Goal: Task Accomplishment & Management: Manage account settings

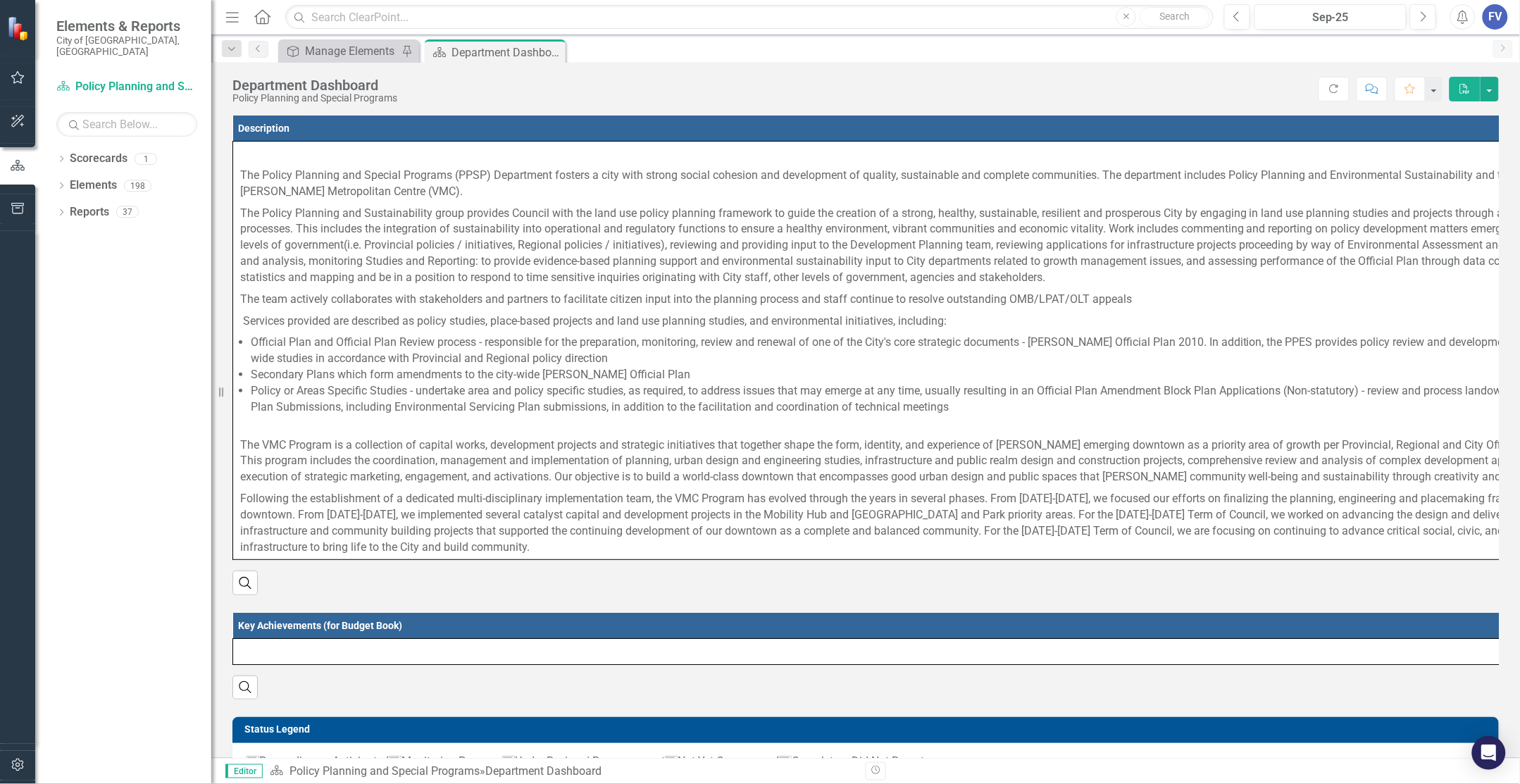
scroll to position [512, 0]
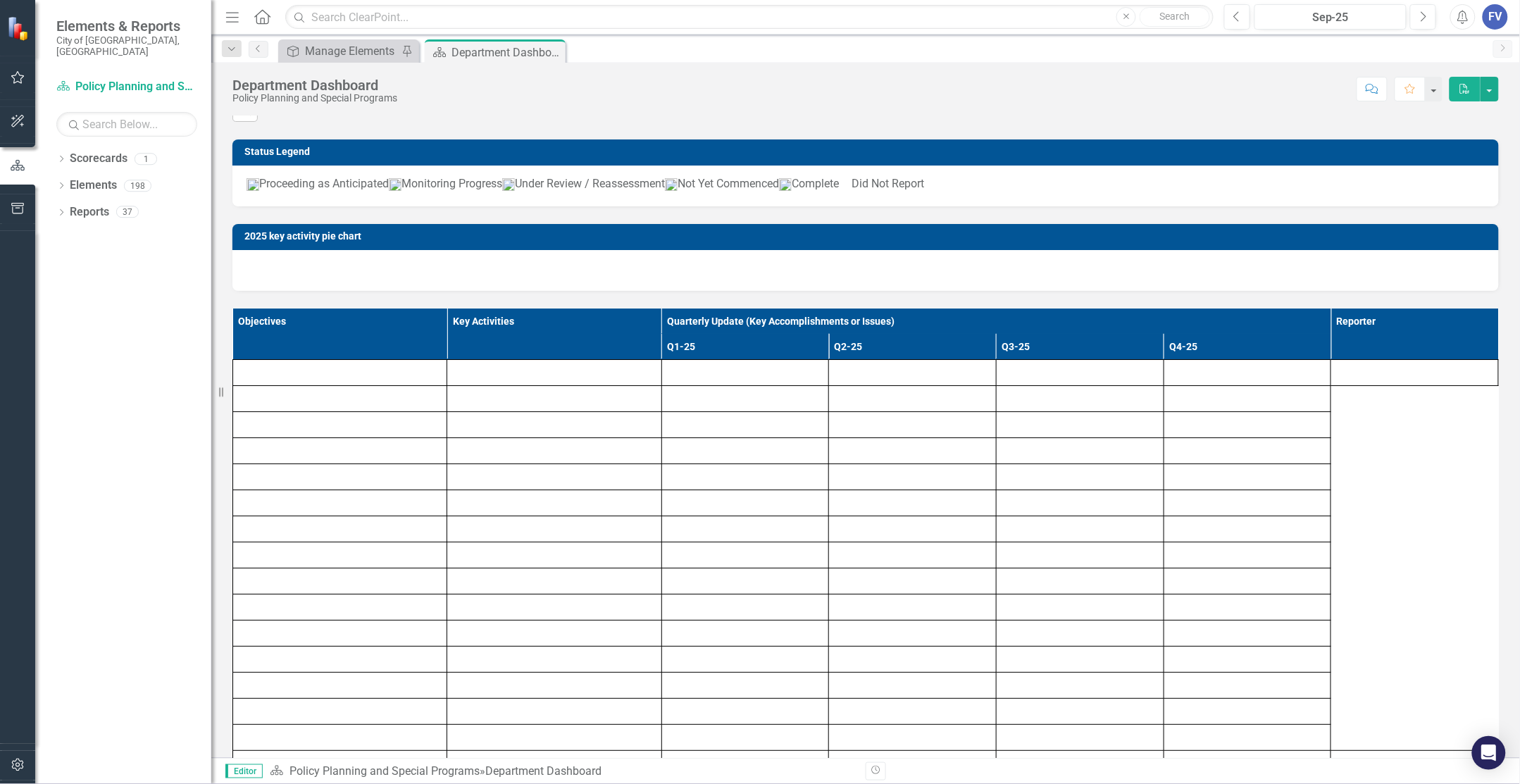
scroll to position [647, 0]
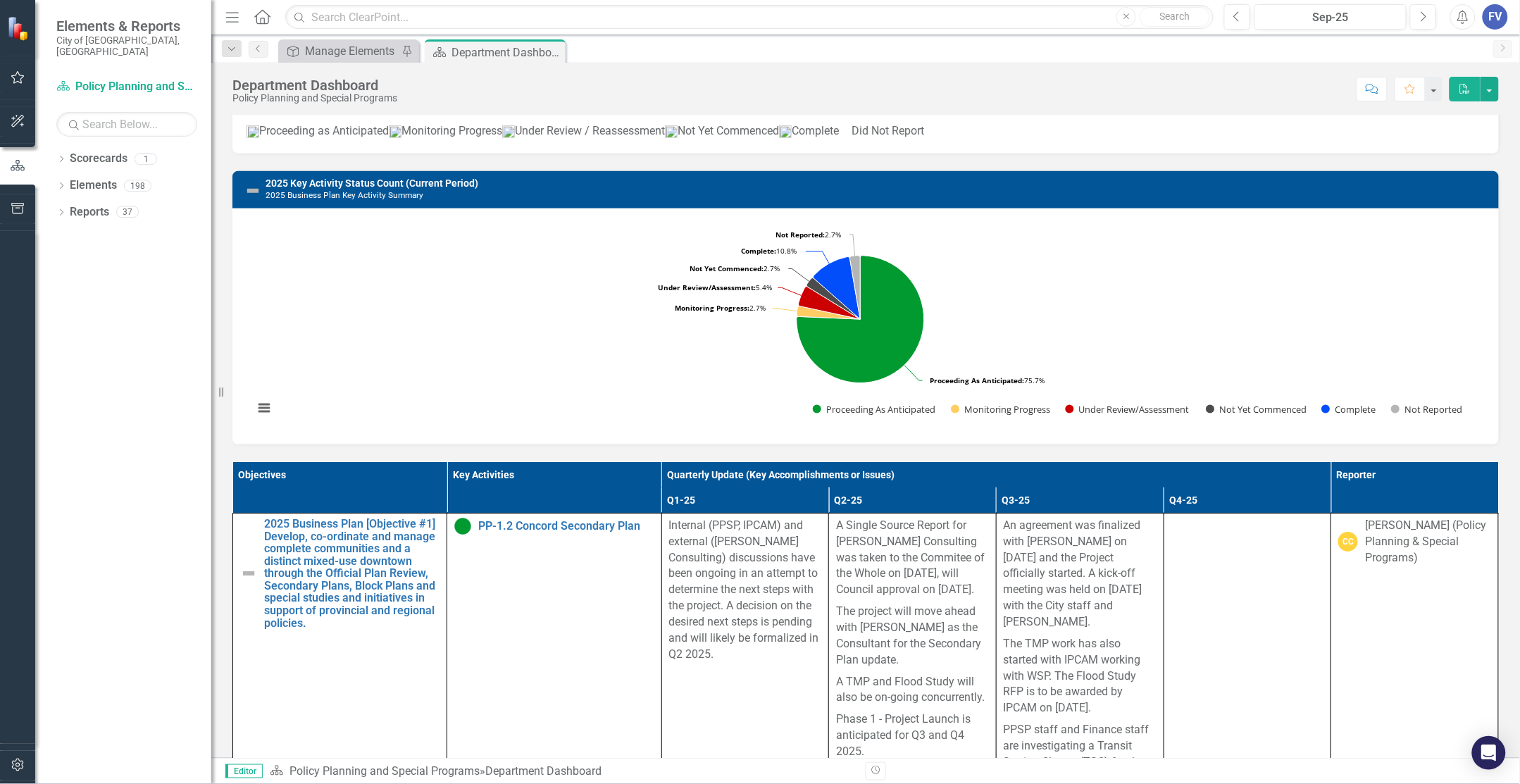
click at [1367, 331] on rect "Interactive chart" at bounding box center [861, 324] width 1228 height 211
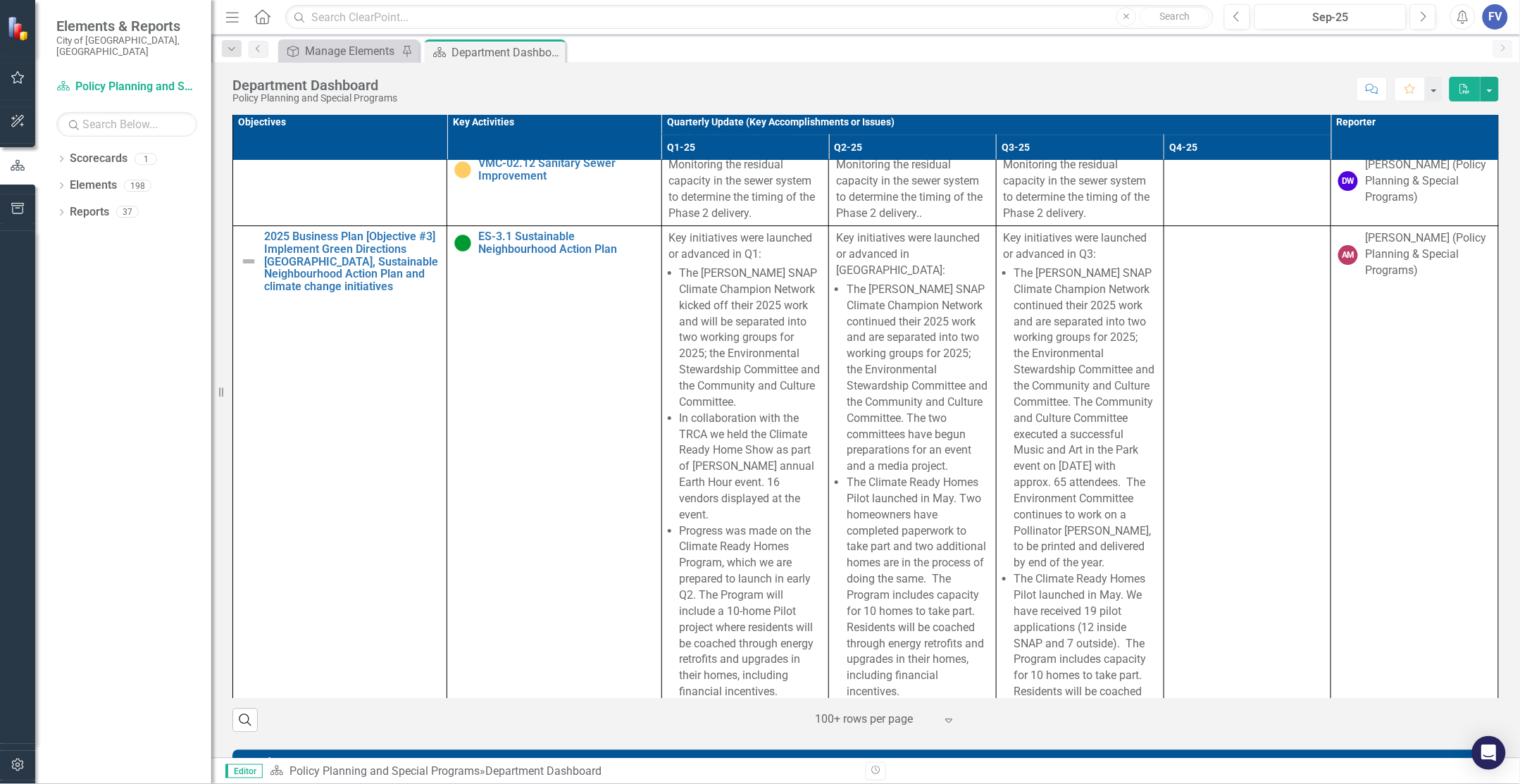
scroll to position [9764, 0]
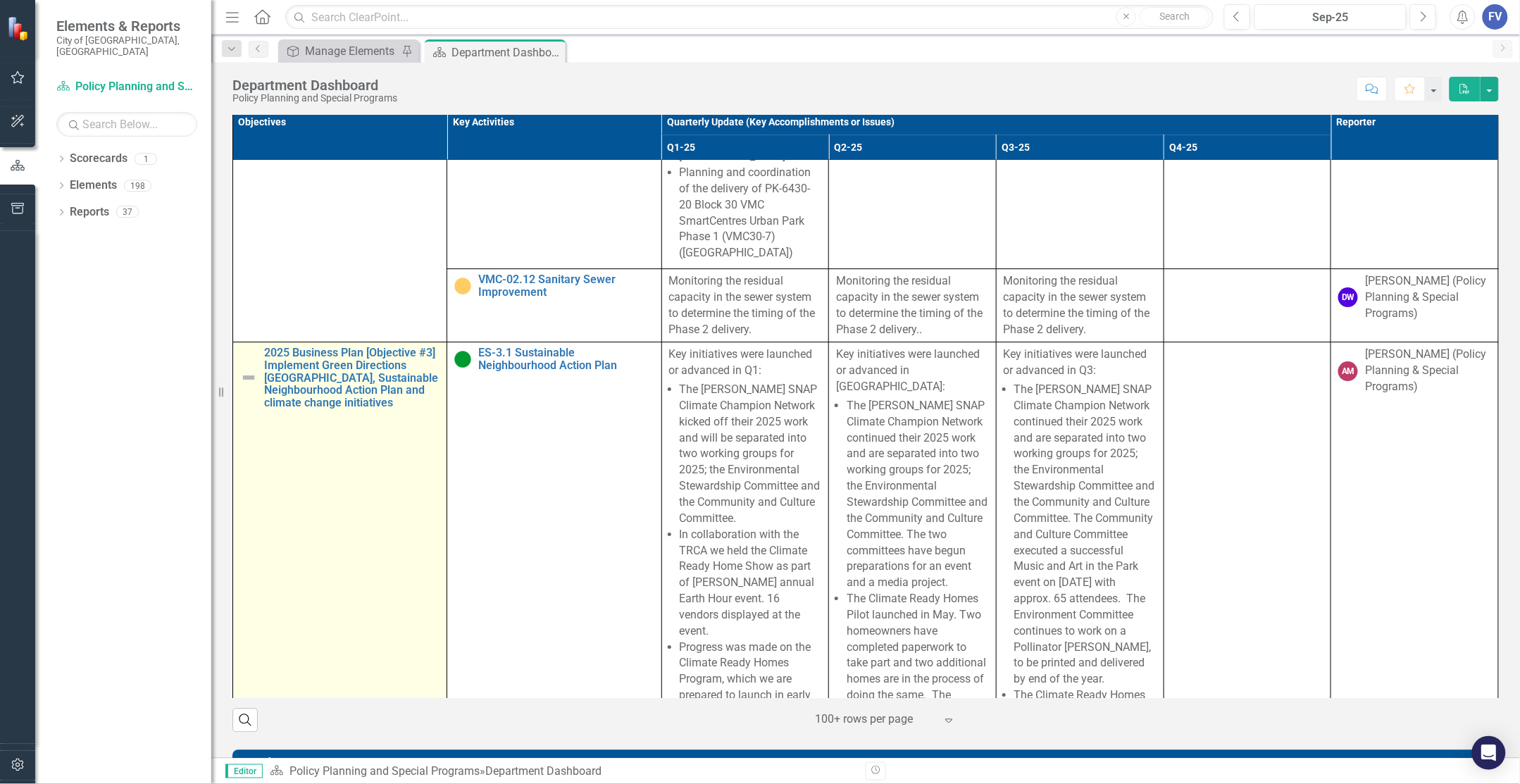
click at [248, 387] on img at bounding box center [248, 378] width 17 height 17
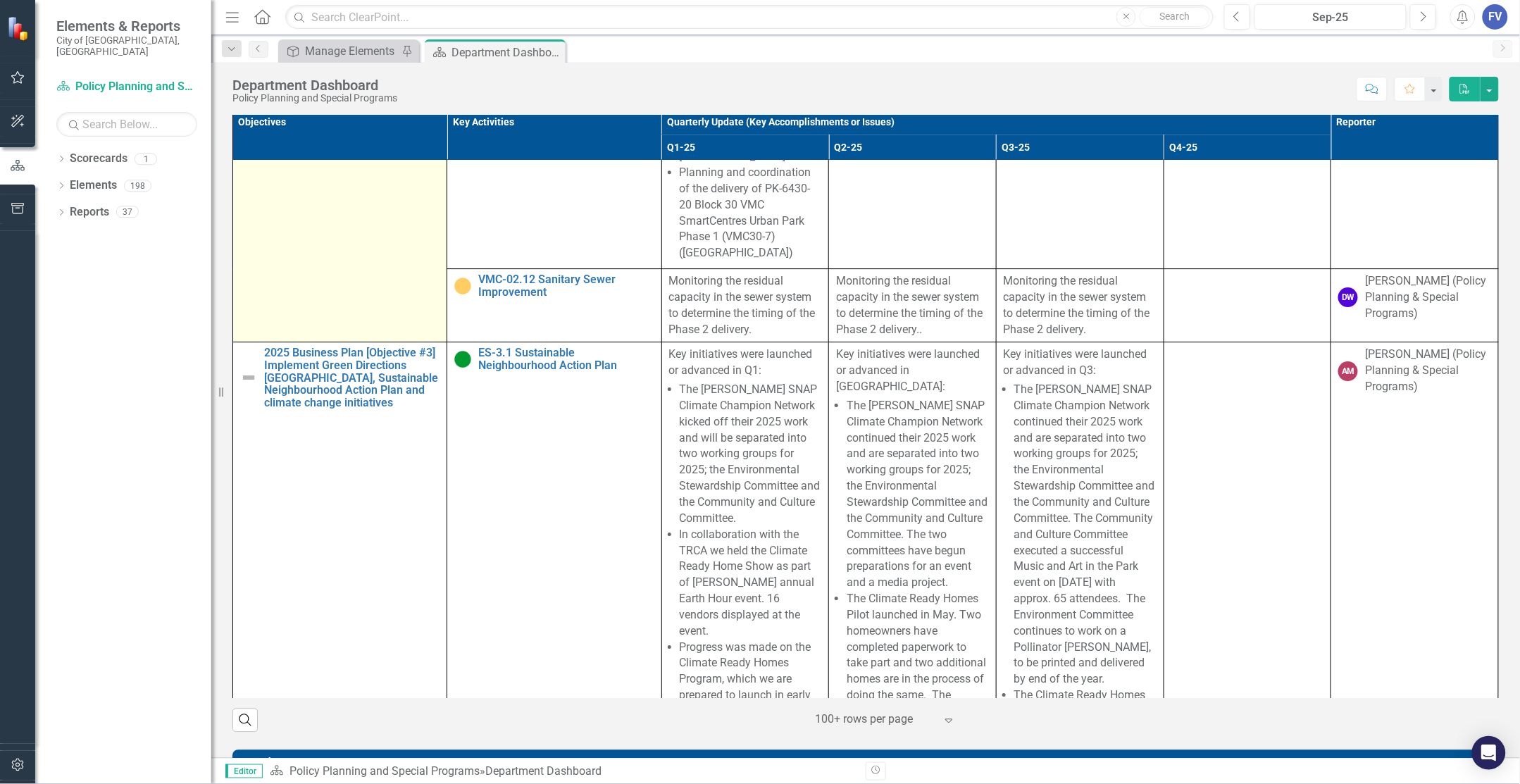
click at [248, 387] on img at bounding box center [248, 378] width 17 height 17
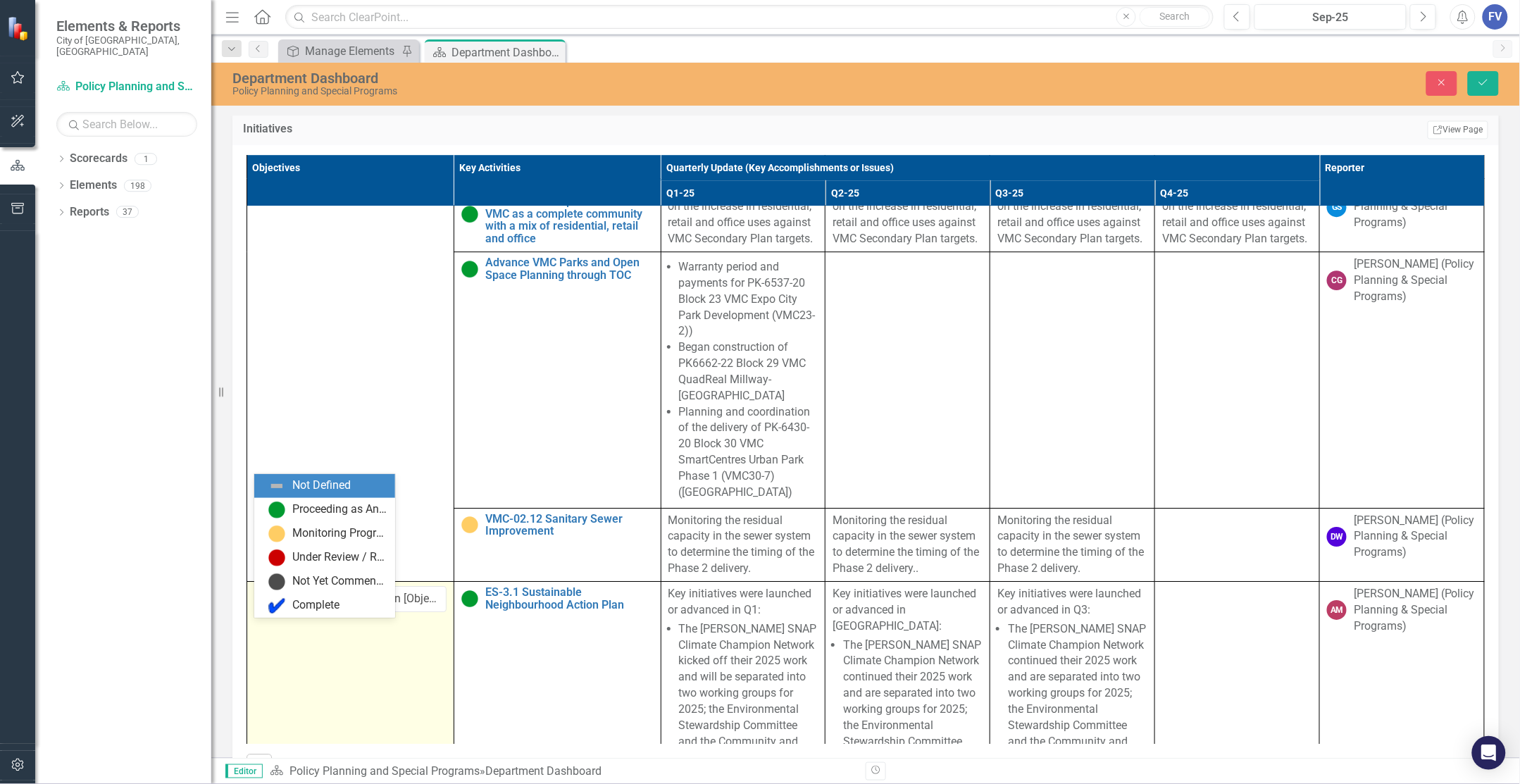
click at [284, 605] on icon "Expand" at bounding box center [285, 600] width 14 height 12
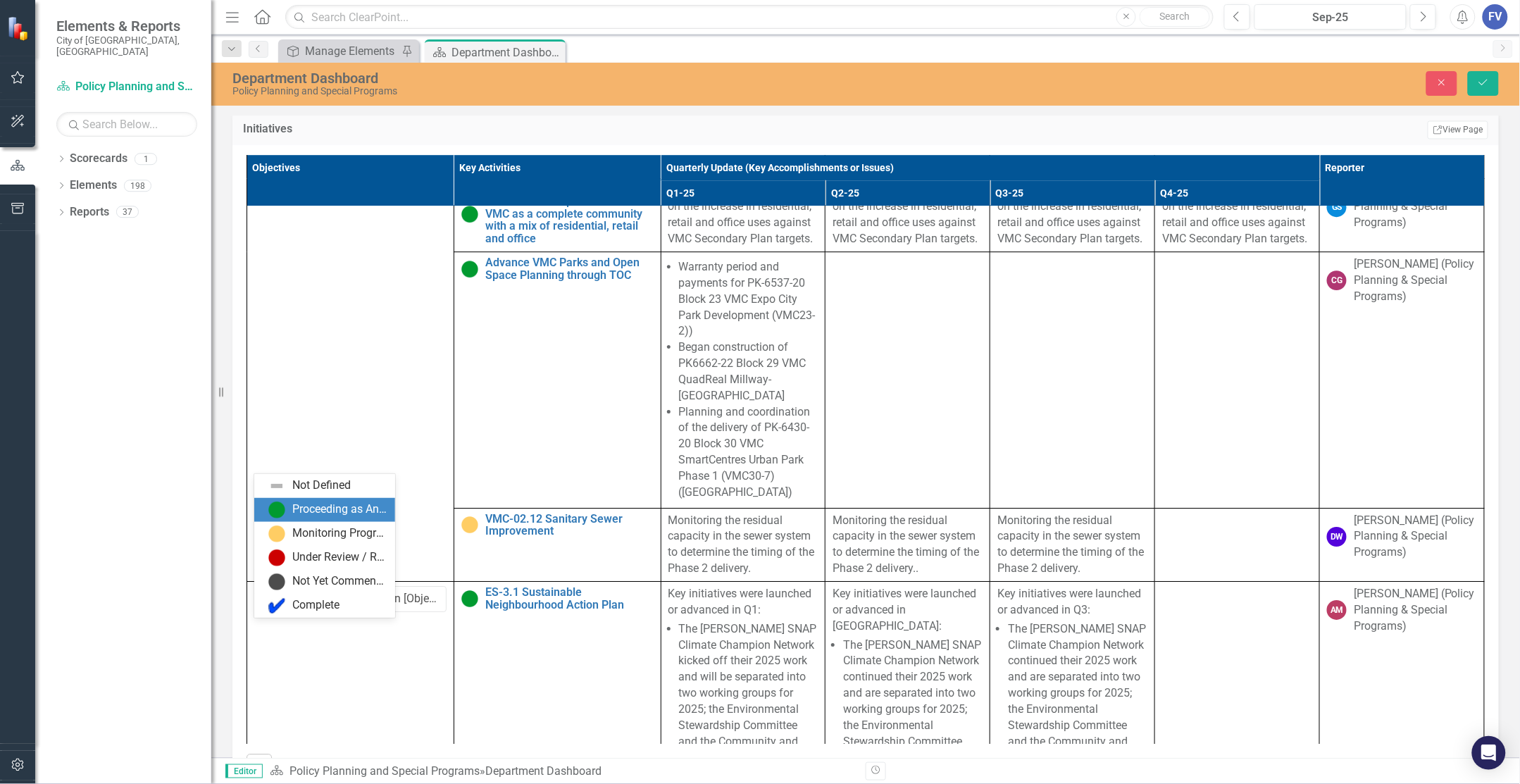
click at [347, 513] on div "Proceeding as Anticipated" at bounding box center [340, 509] width 95 height 16
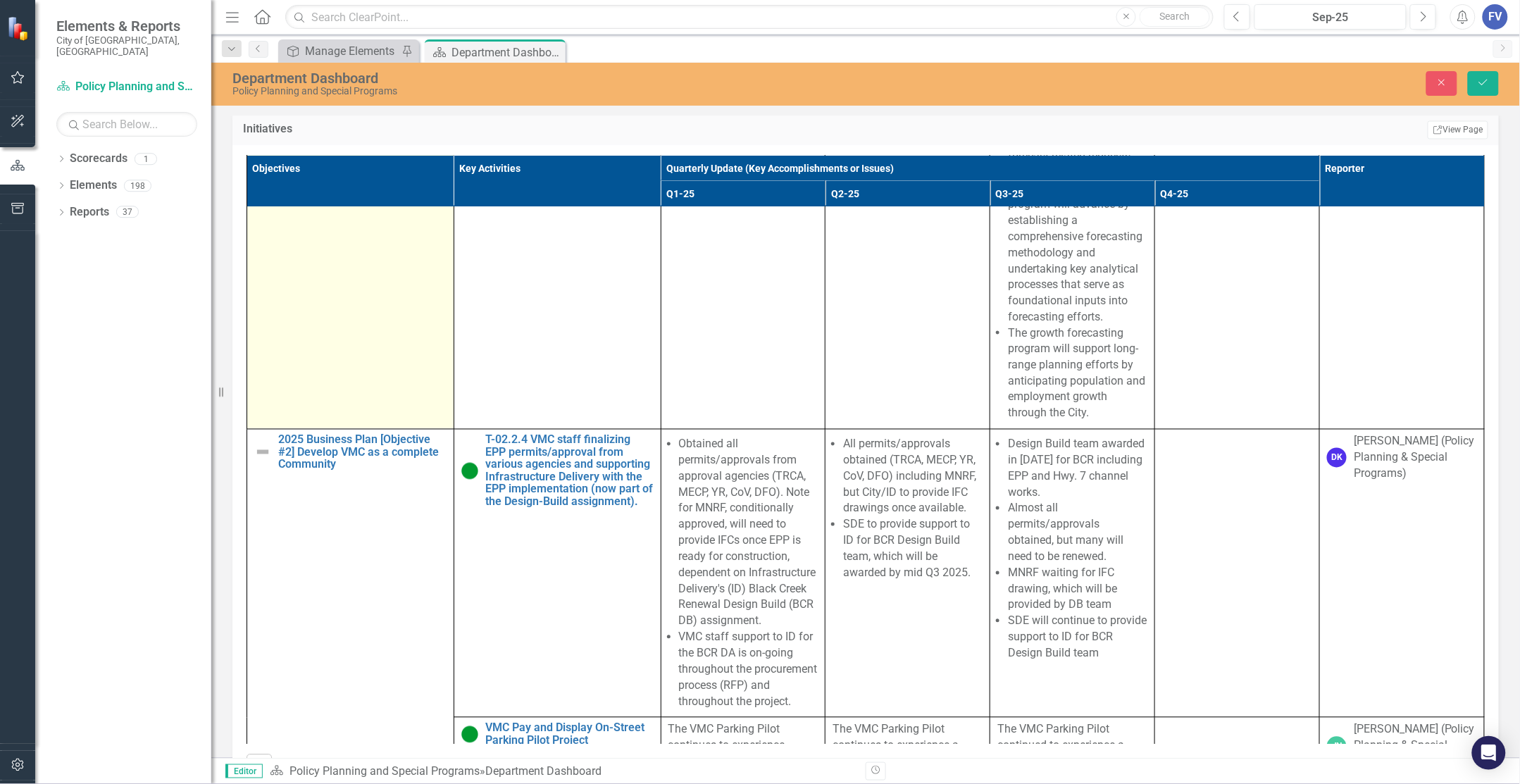
scroll to position [4745, 0]
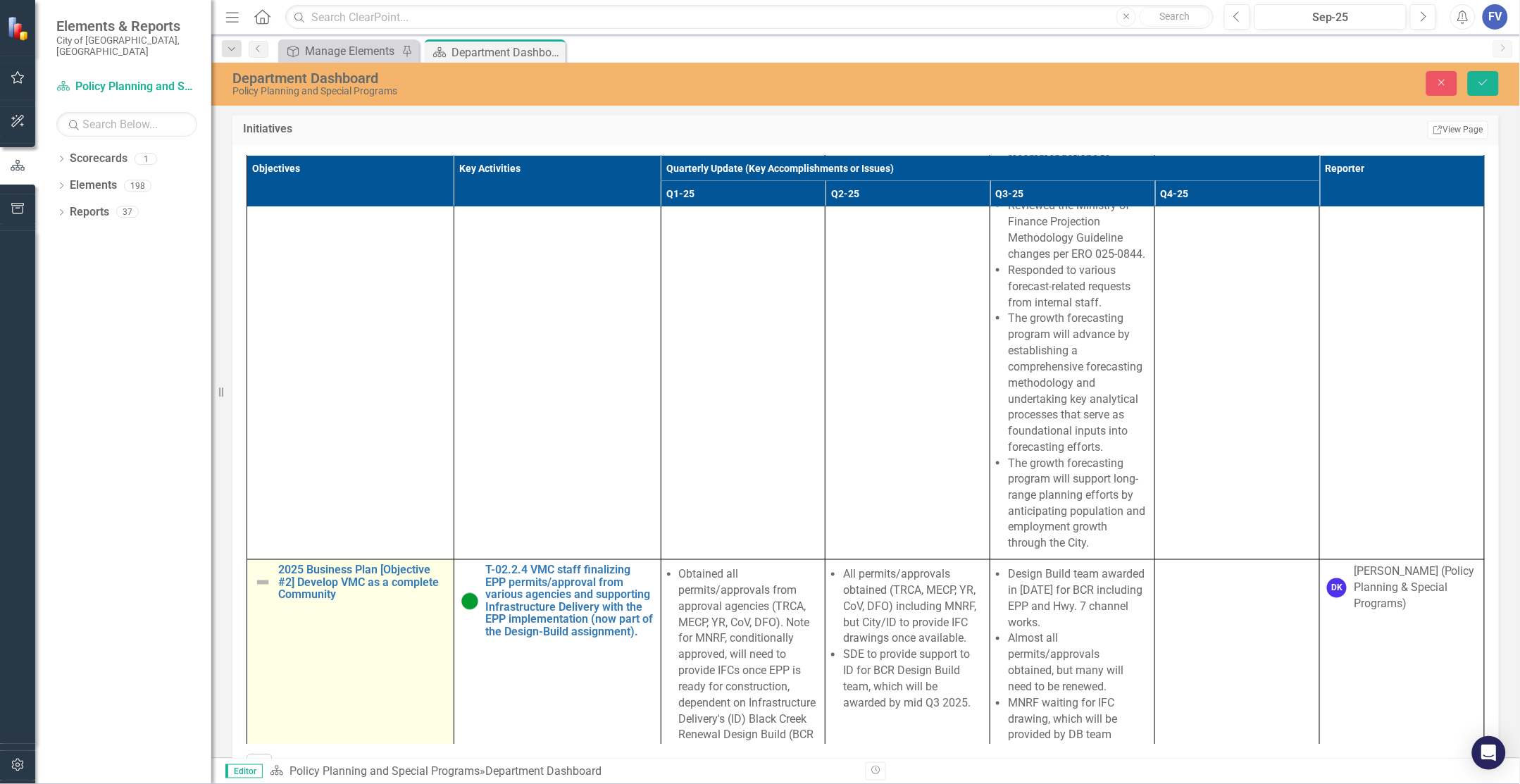
click at [263, 591] on img at bounding box center [263, 583] width 17 height 17
click at [283, 581] on icon at bounding box center [285, 578] width 7 height 4
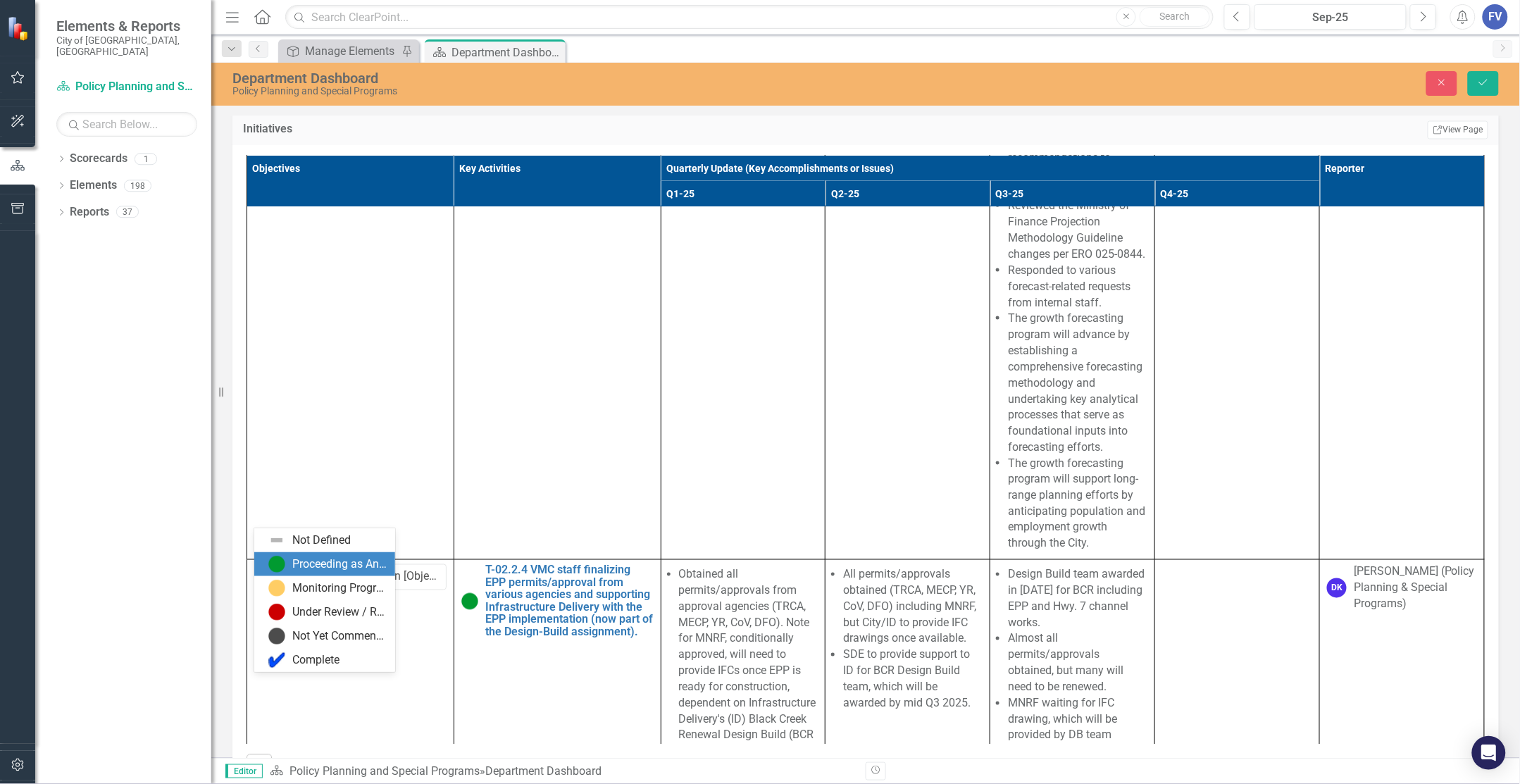
click at [304, 567] on div "Proceeding as Anticipated" at bounding box center [340, 564] width 95 height 16
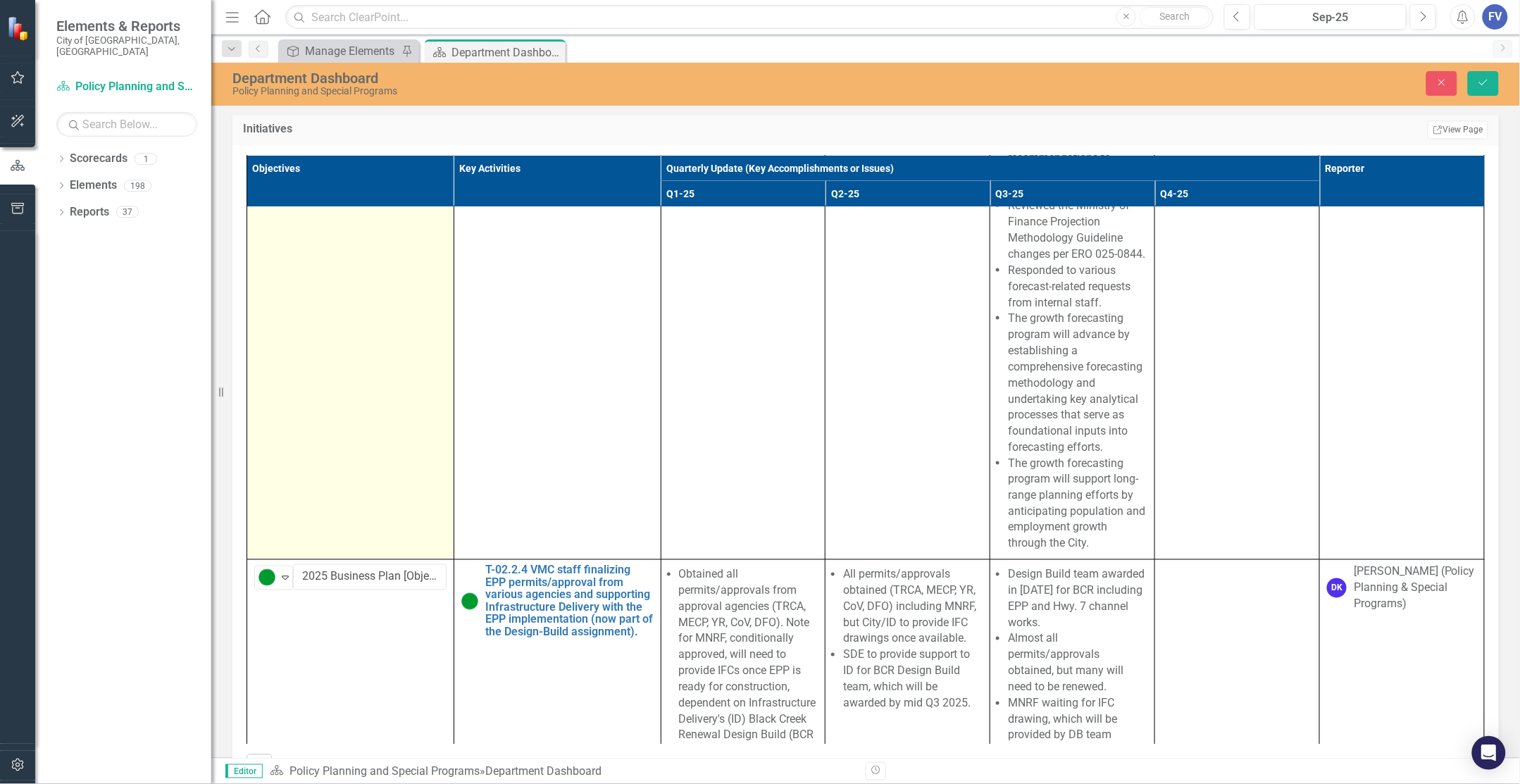
scroll to position [983, 0]
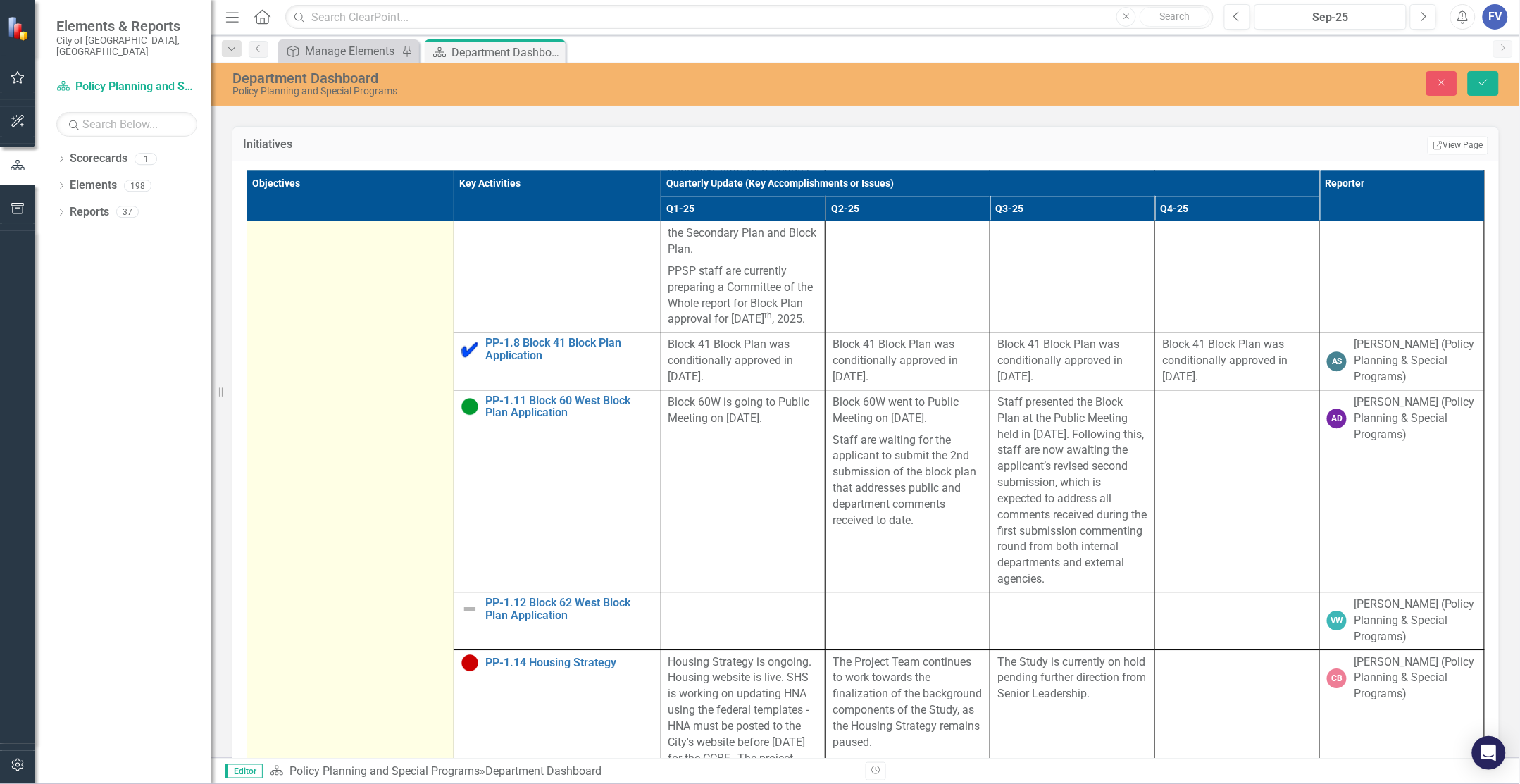
scroll to position [1399, 0]
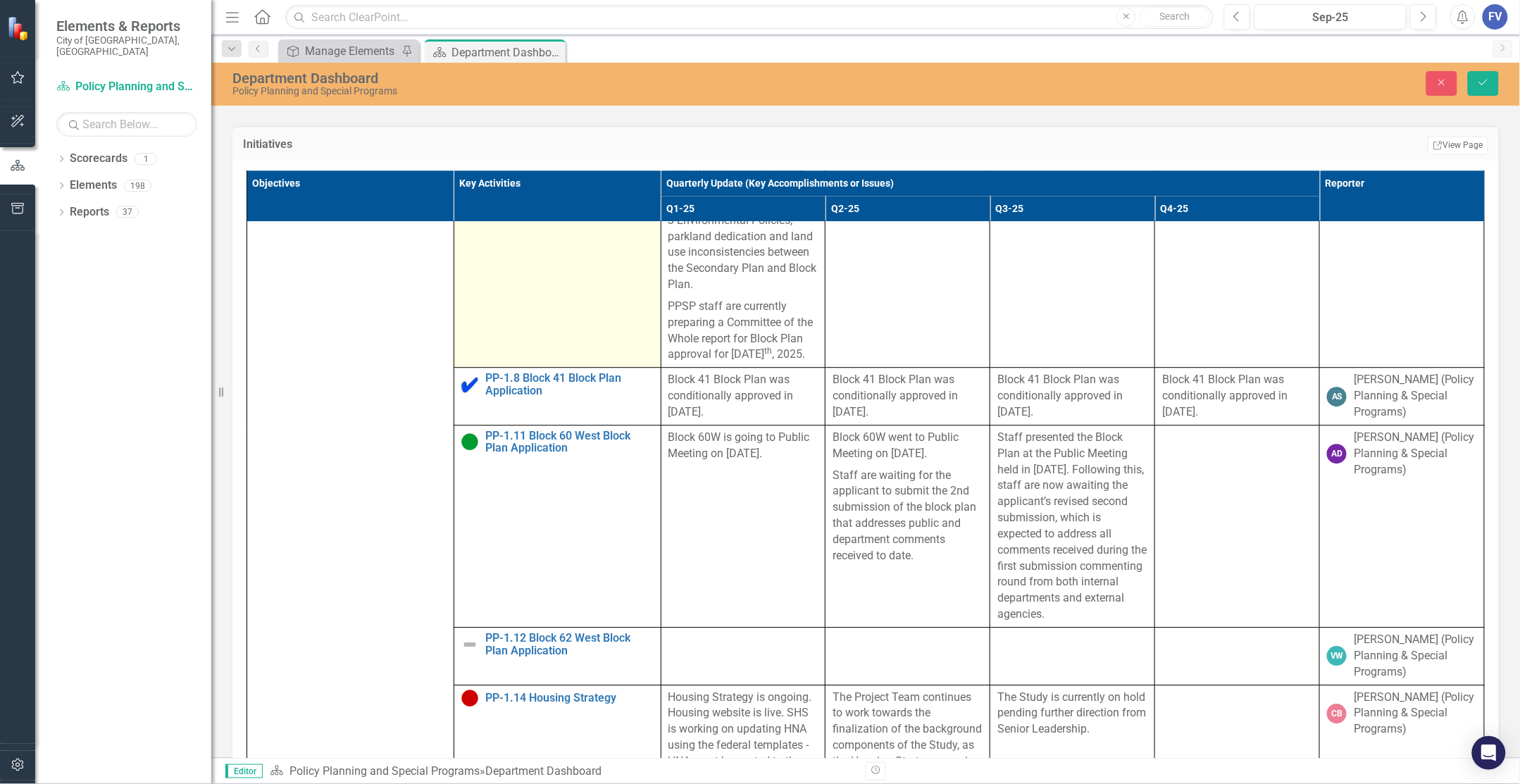
click at [593, 332] on td "PP-1.5 Block 27 Block Plan Application Edit Edit Key Activity Link Open Element" at bounding box center [557, 157] width 207 height 423
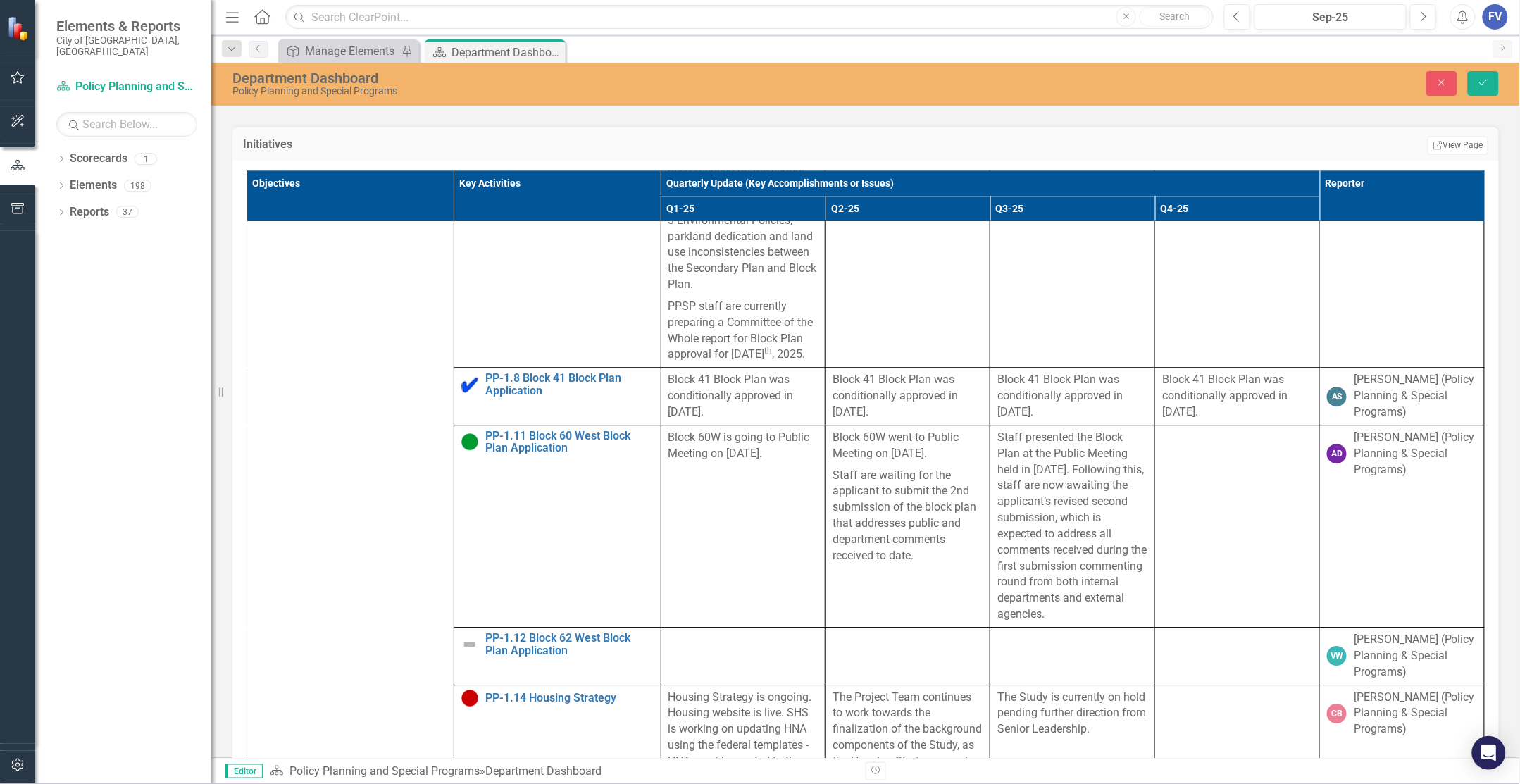
click at [709, 151] on h3 "Initiatives" at bounding box center [513, 145] width 540 height 12
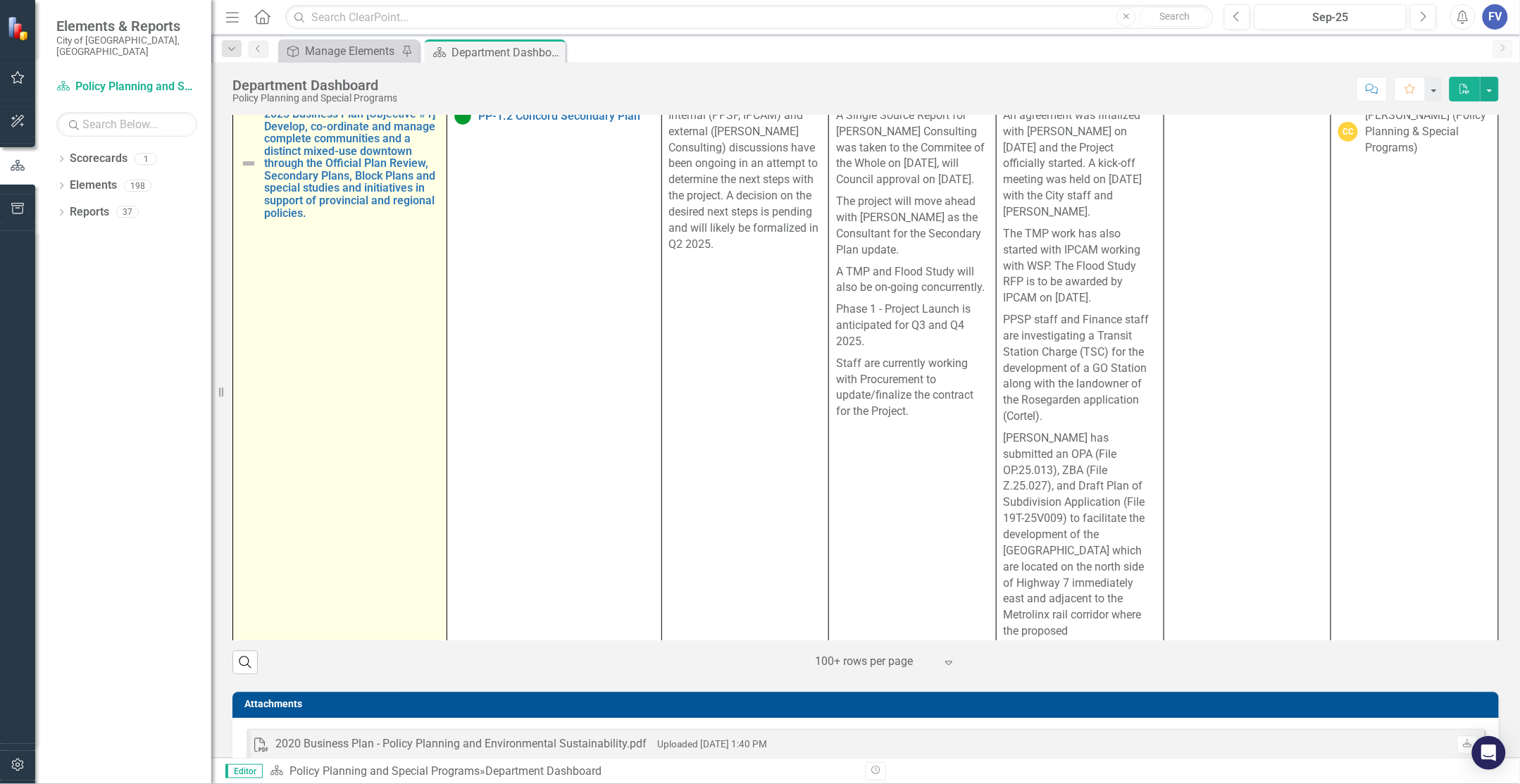
click at [247, 172] on img at bounding box center [248, 164] width 17 height 17
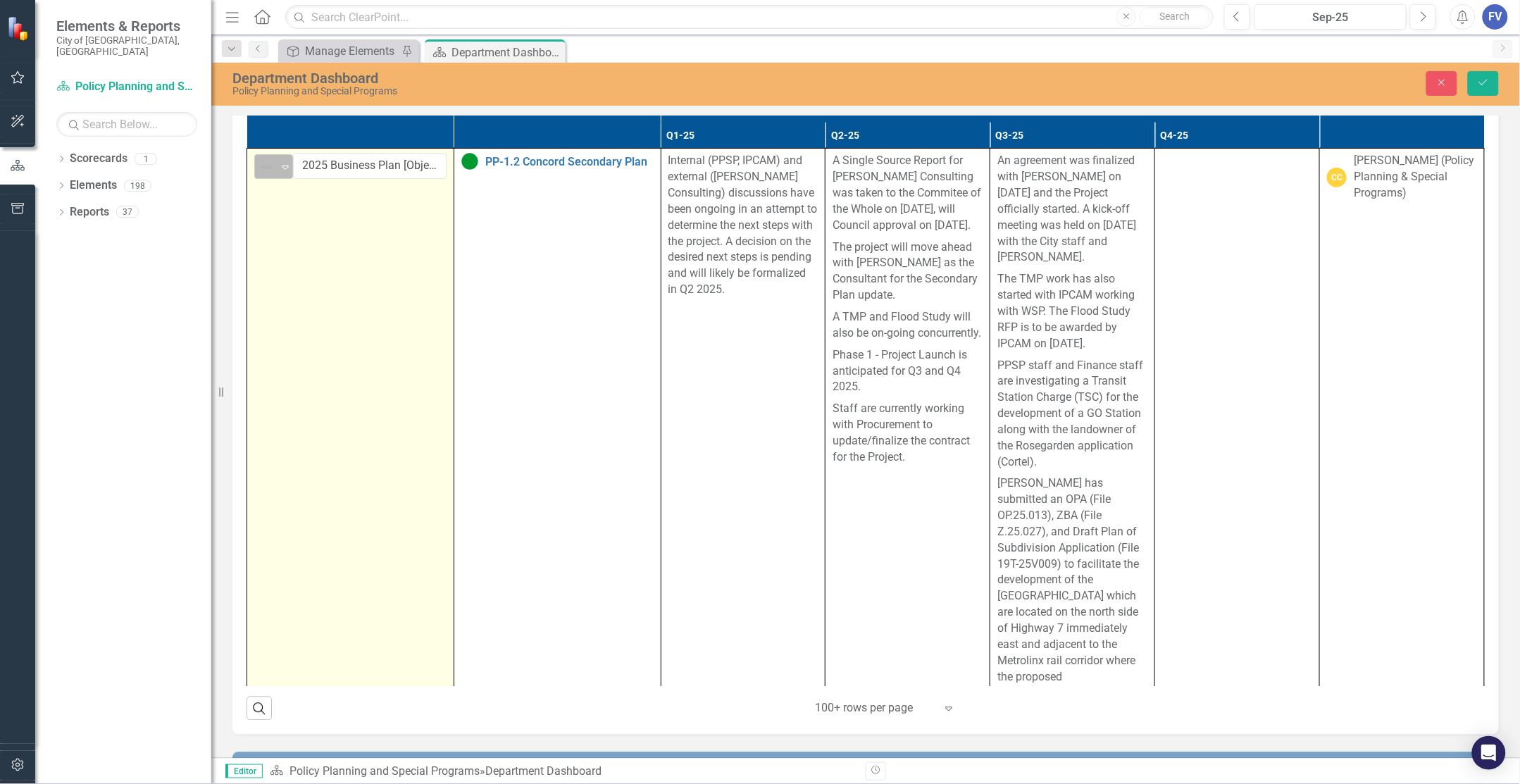
click at [290, 173] on icon "Expand" at bounding box center [285, 168] width 14 height 12
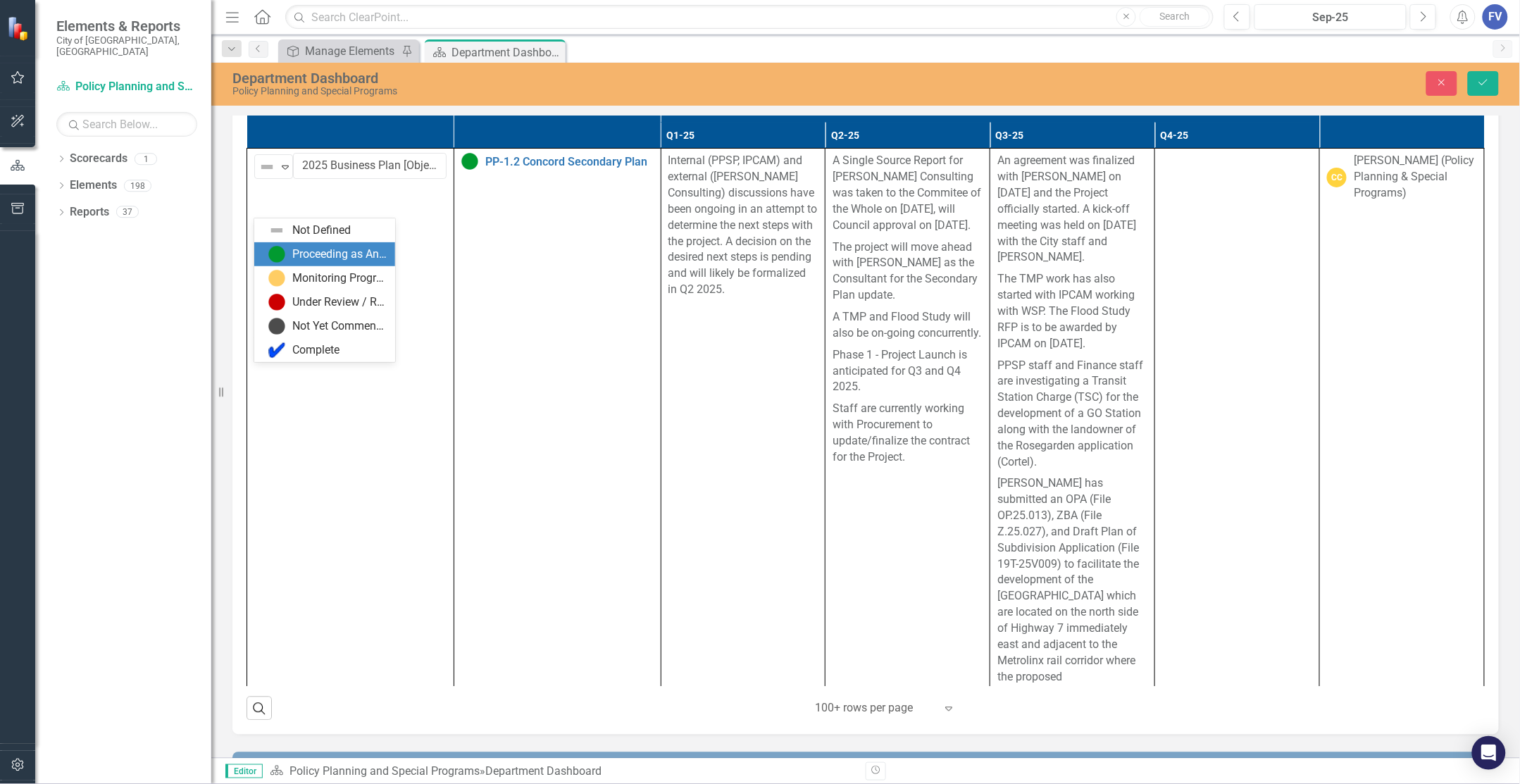
click at [297, 258] on div "Proceeding as Anticipated" at bounding box center [340, 255] width 95 height 16
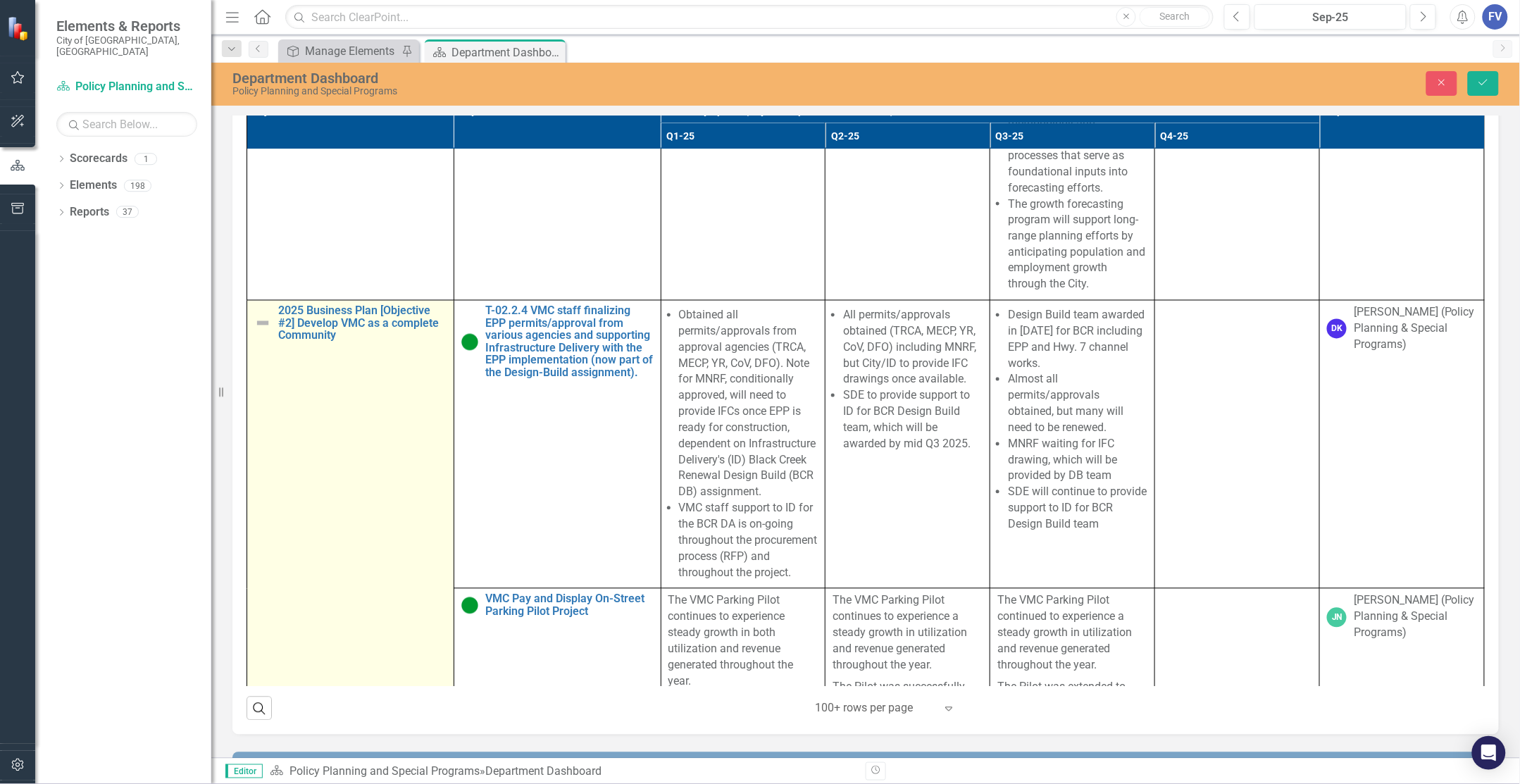
scroll to position [5019, 0]
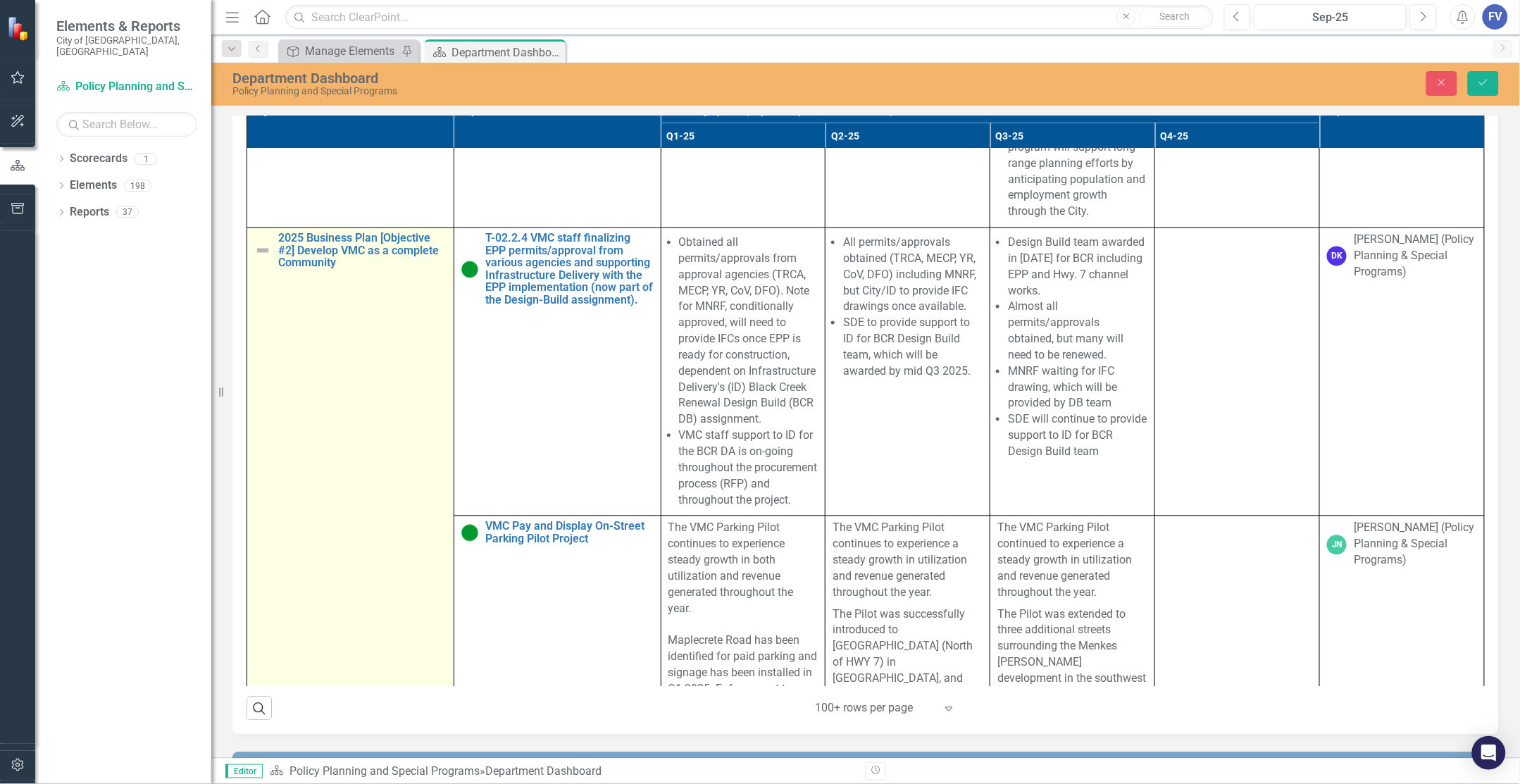
click at [262, 259] on img at bounding box center [263, 251] width 17 height 17
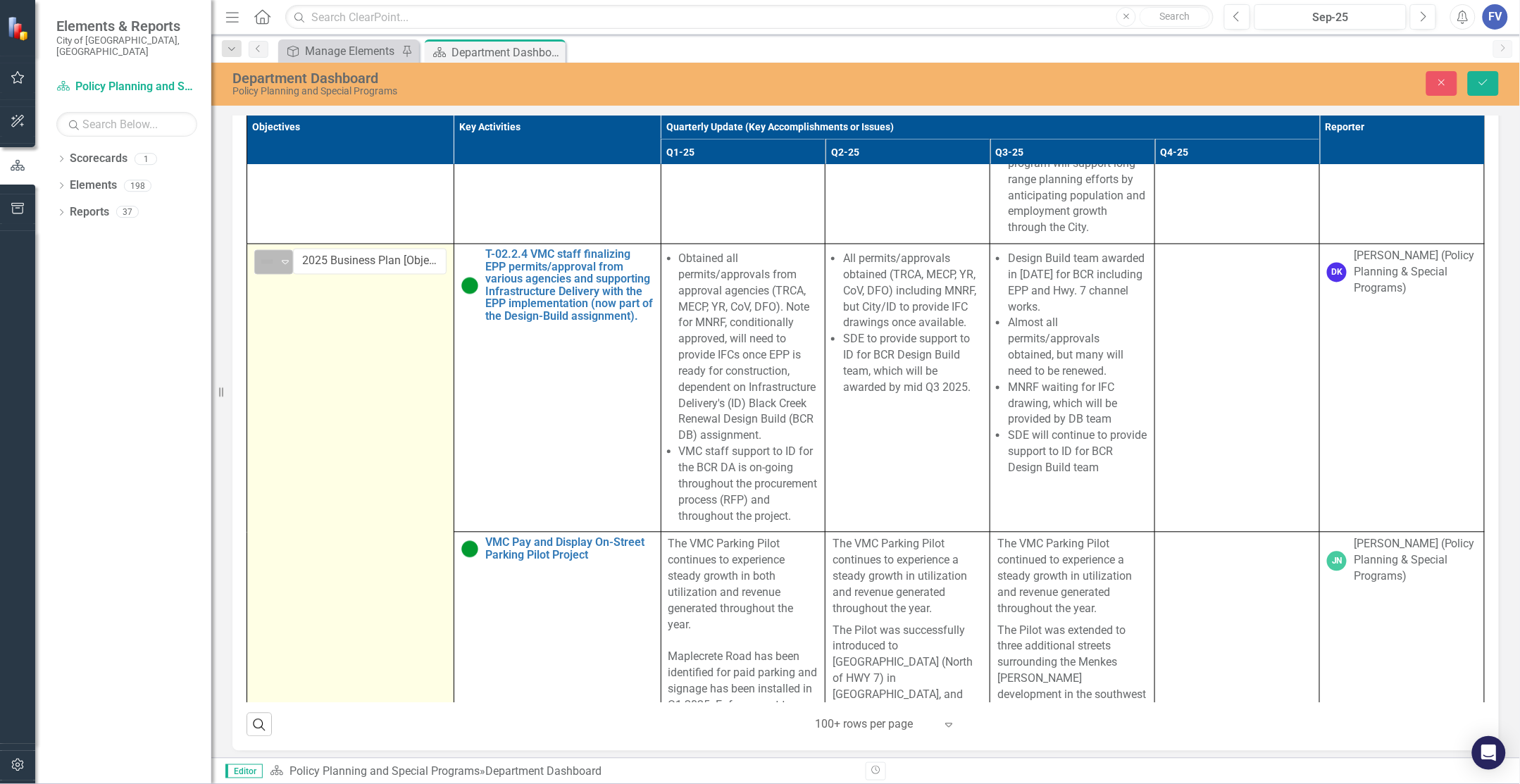
click at [283, 268] on icon "Expand" at bounding box center [285, 262] width 14 height 12
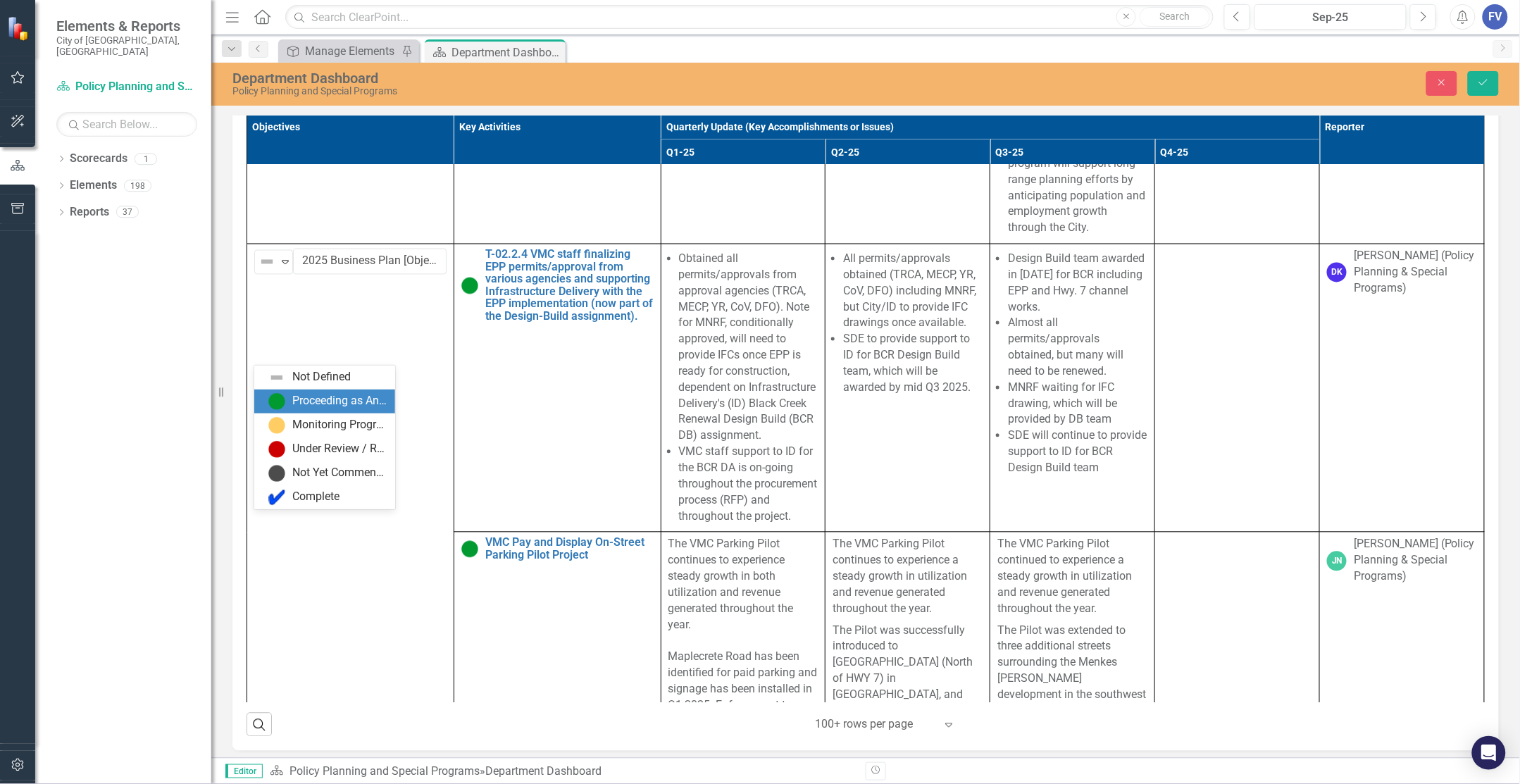
click at [293, 406] on div "Proceeding as Anticipated" at bounding box center [340, 401] width 95 height 16
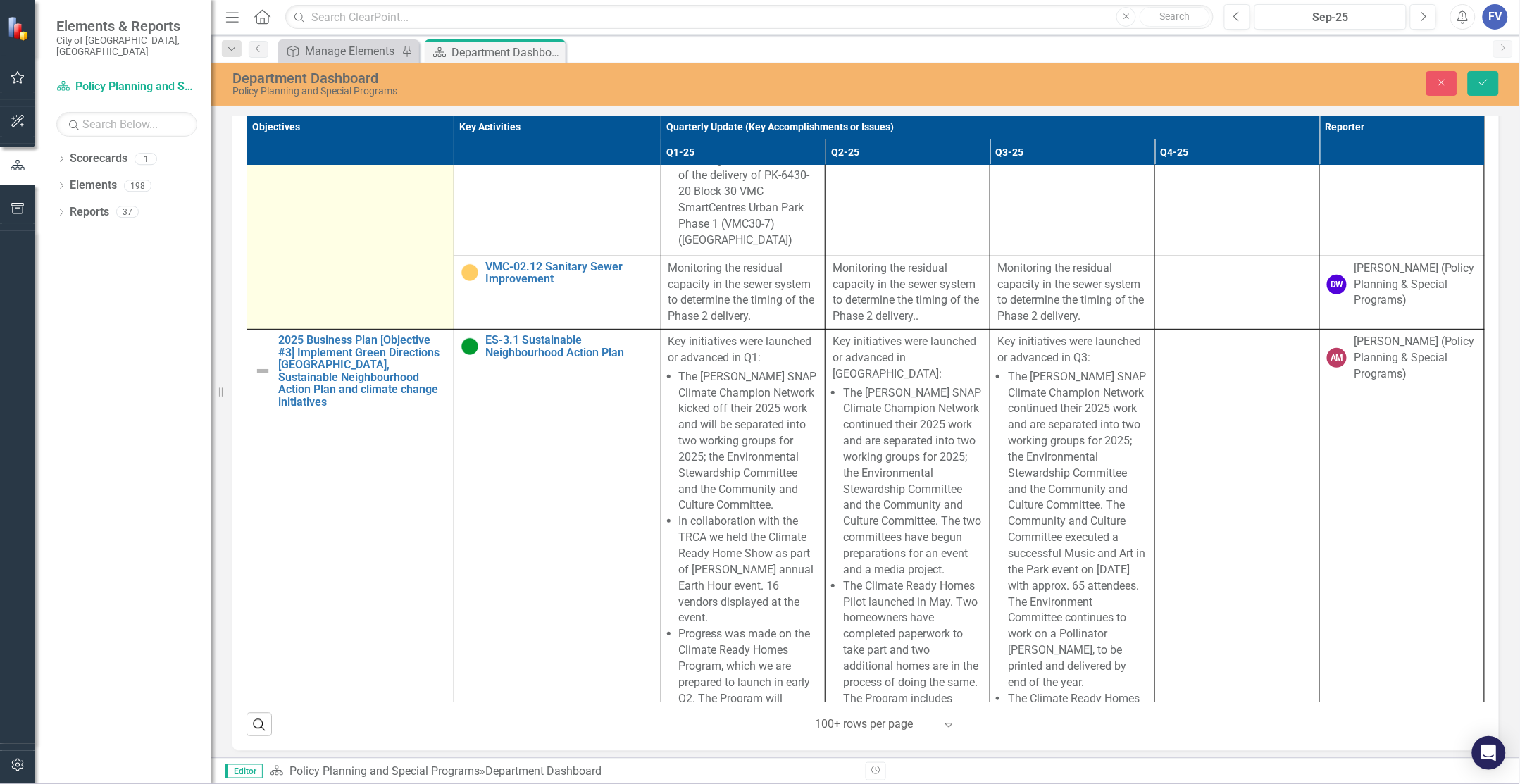
scroll to position [10302, 0]
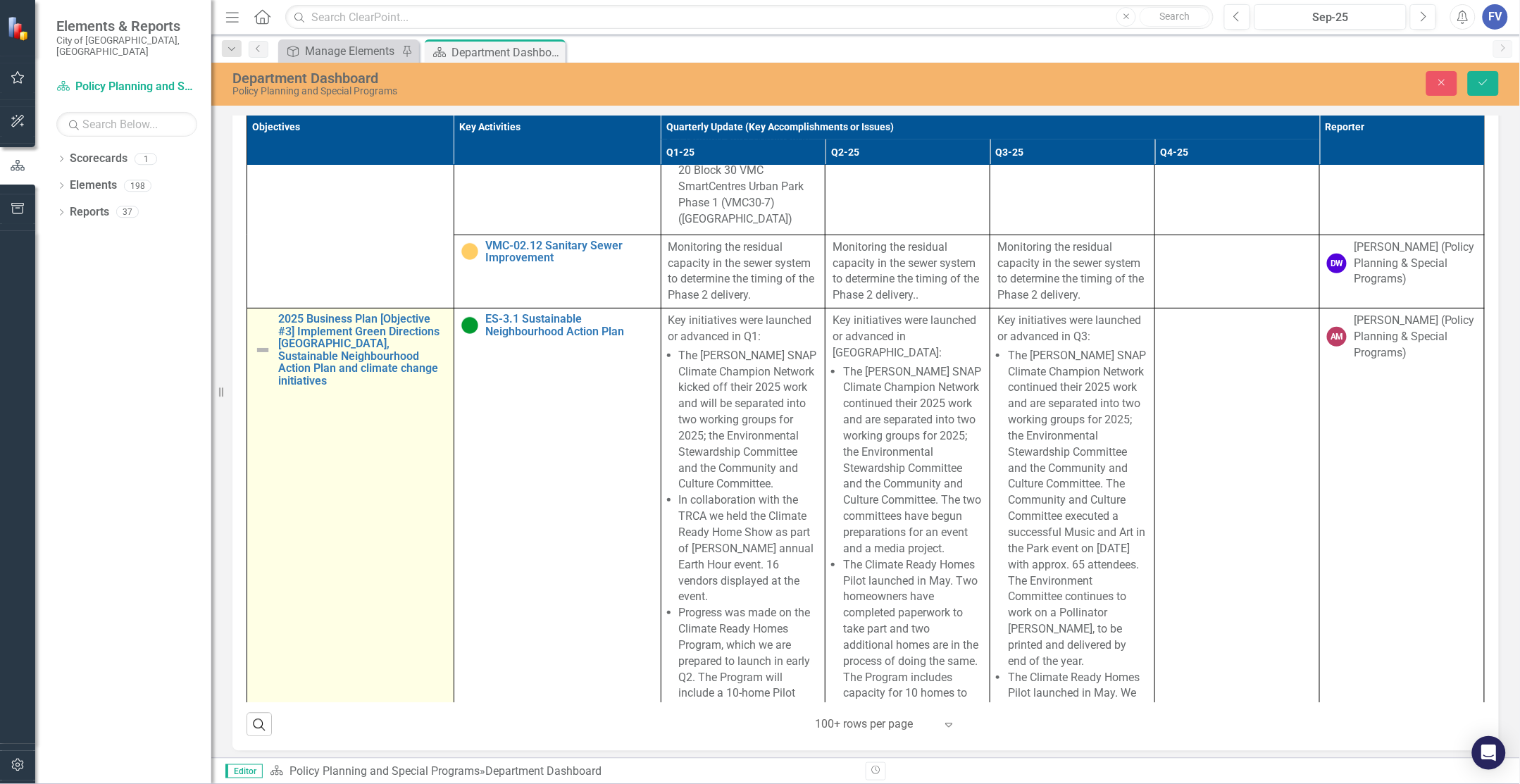
click at [262, 342] on img at bounding box center [263, 350] width 17 height 17
click at [278, 314] on div "Not Defined Expand" at bounding box center [274, 327] width 39 height 25
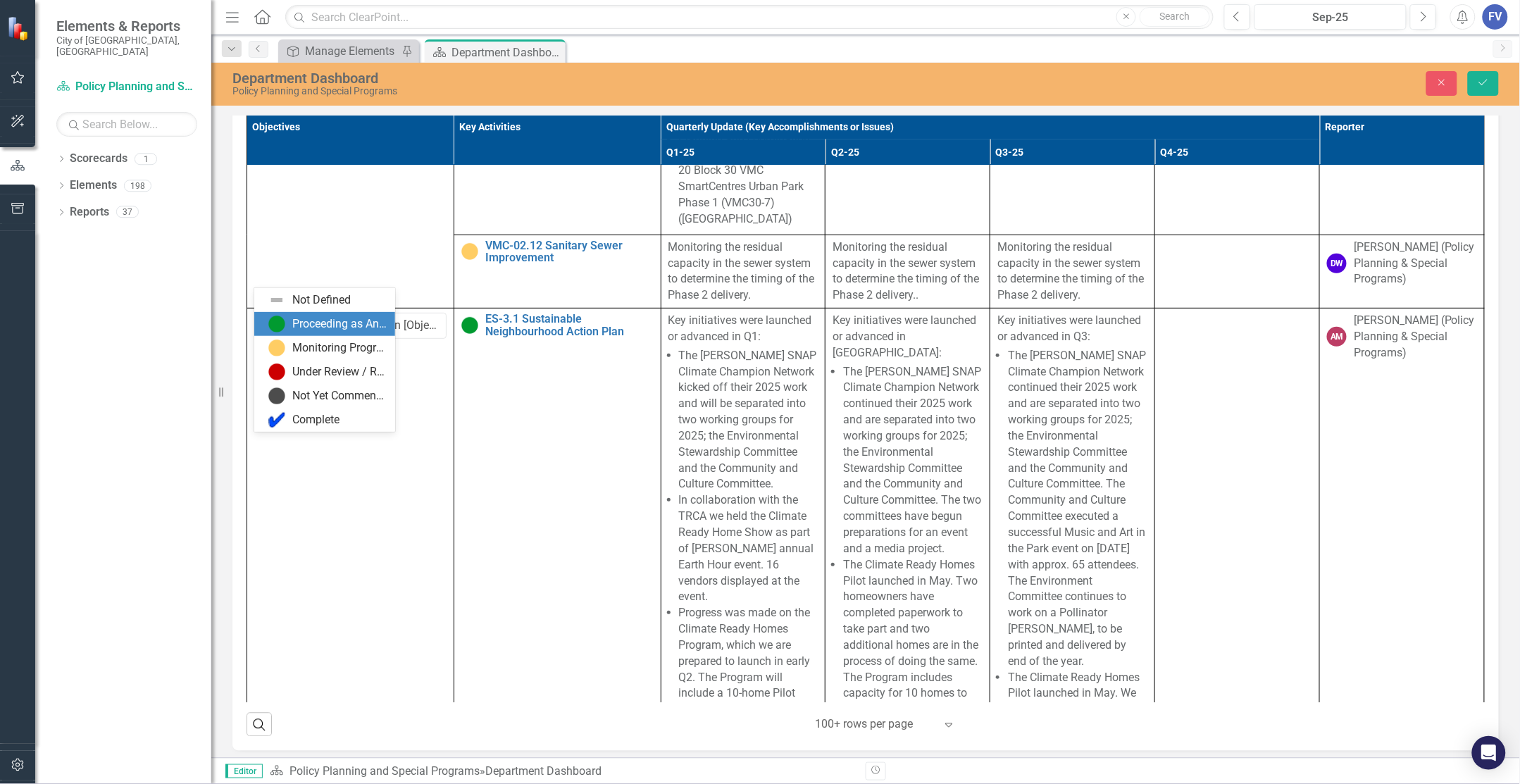
click at [286, 321] on div "Proceeding as Anticipated" at bounding box center [328, 324] width 118 height 17
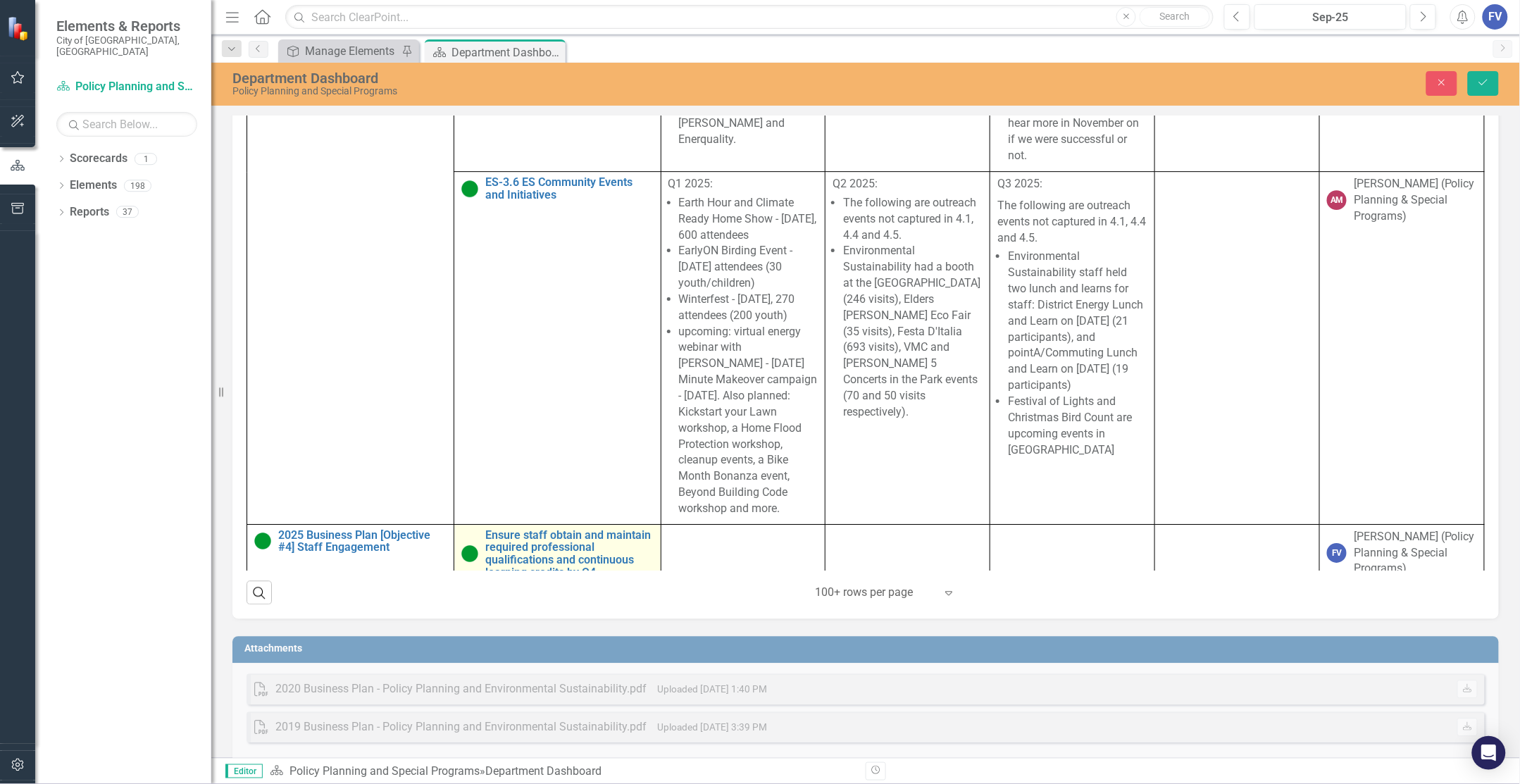
scroll to position [1215, 0]
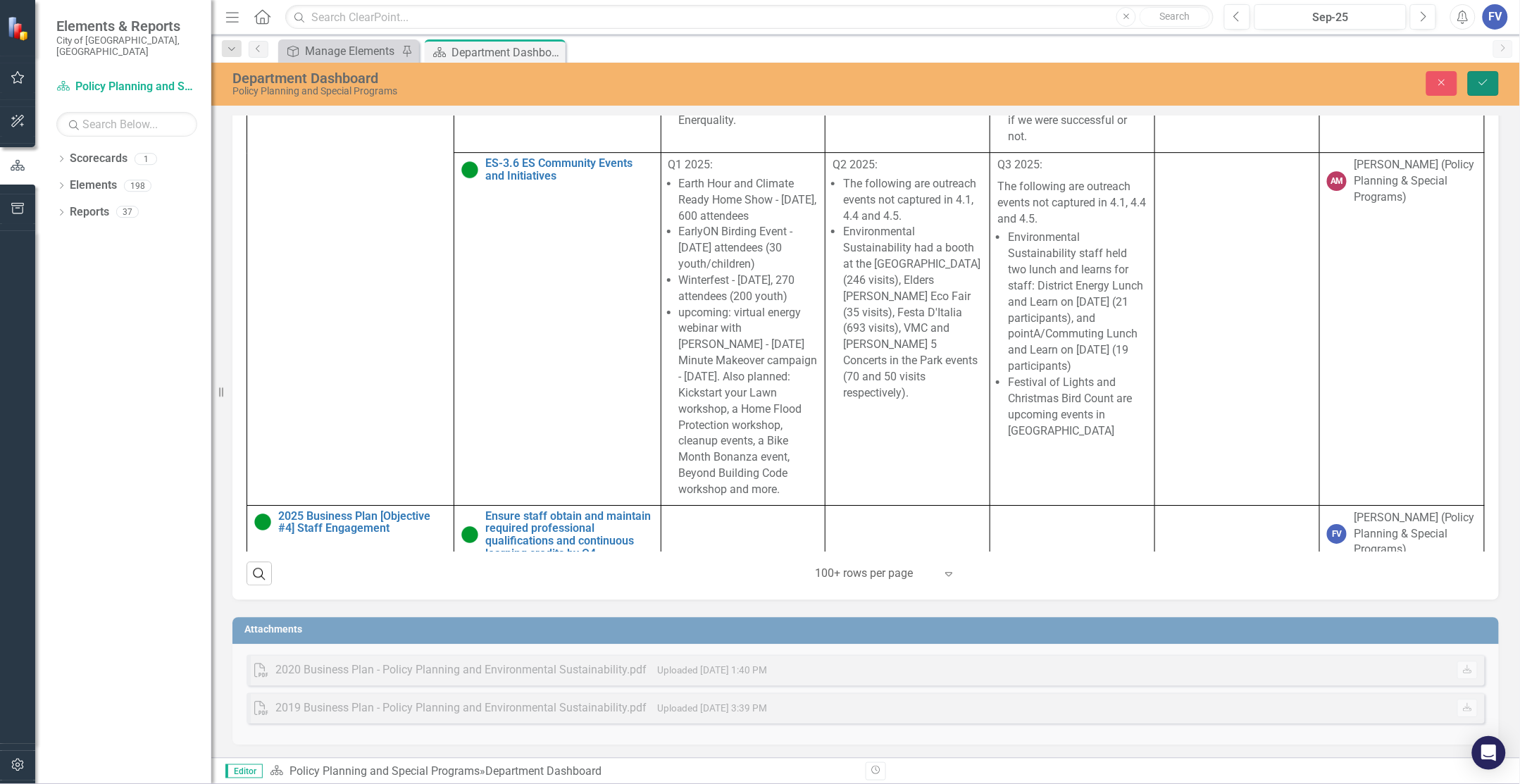
click at [1489, 86] on icon "Save" at bounding box center [1484, 82] width 12 height 10
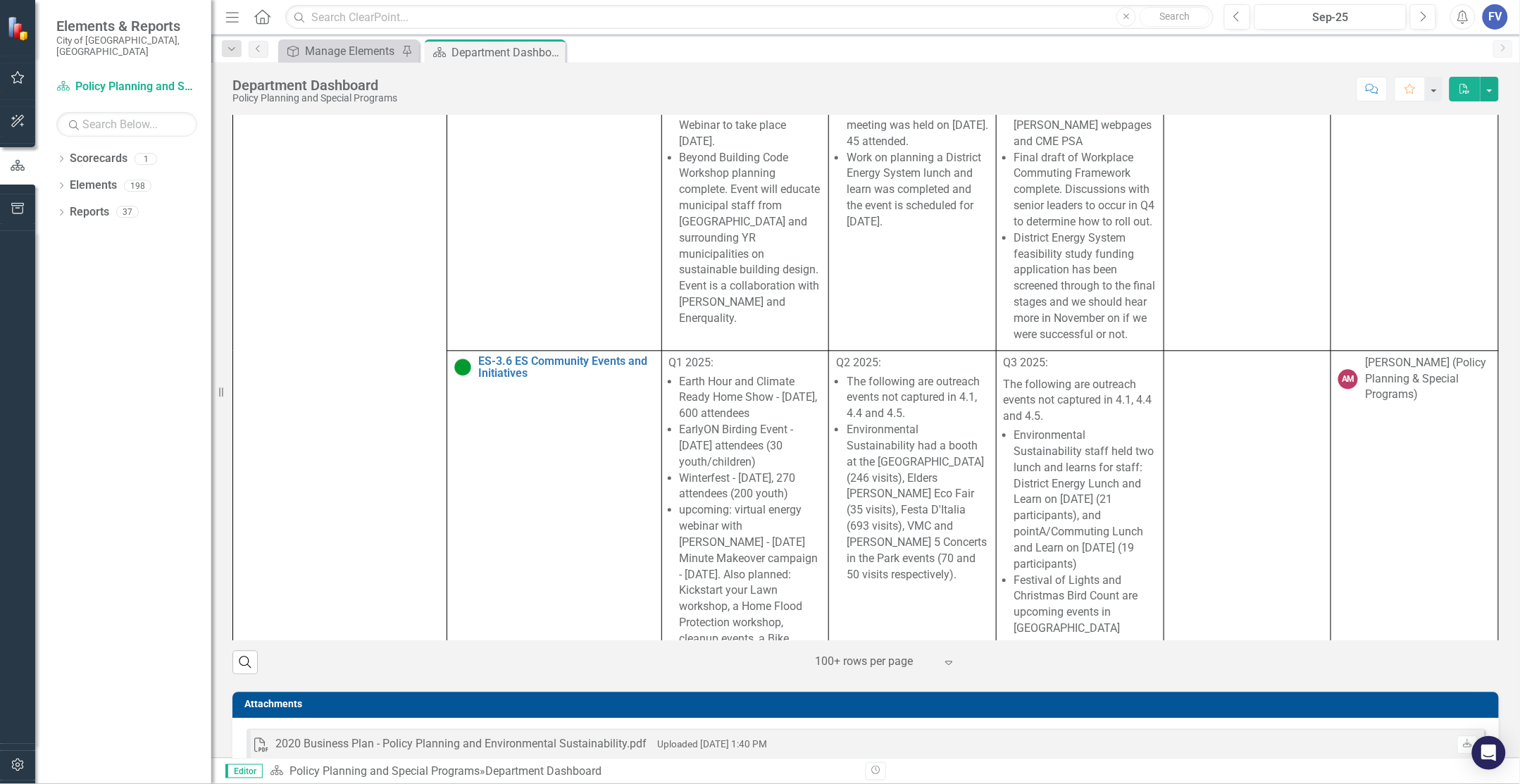
scroll to position [13544, 0]
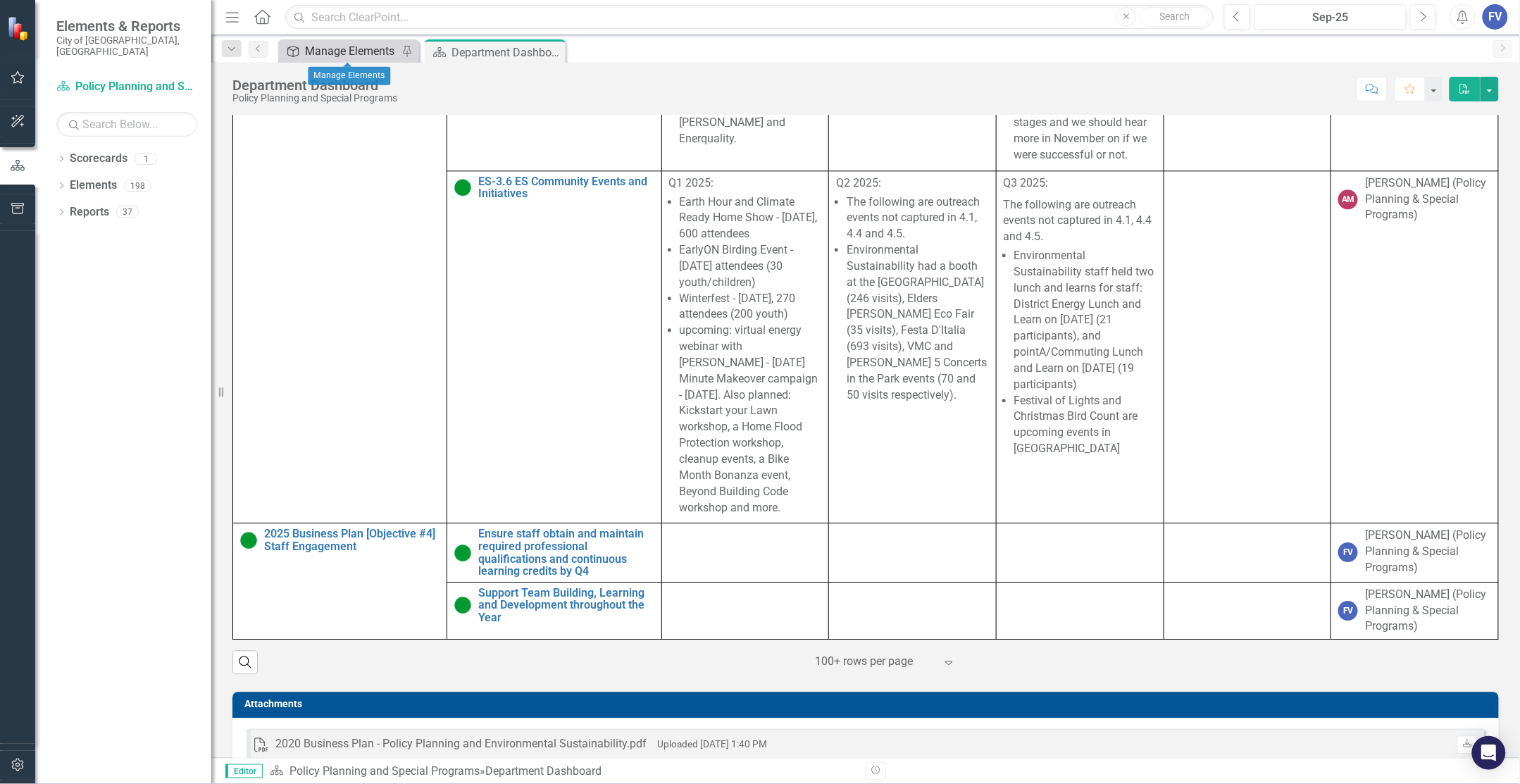
click at [362, 50] on div "Manage Elements" at bounding box center [352, 50] width 93 height 18
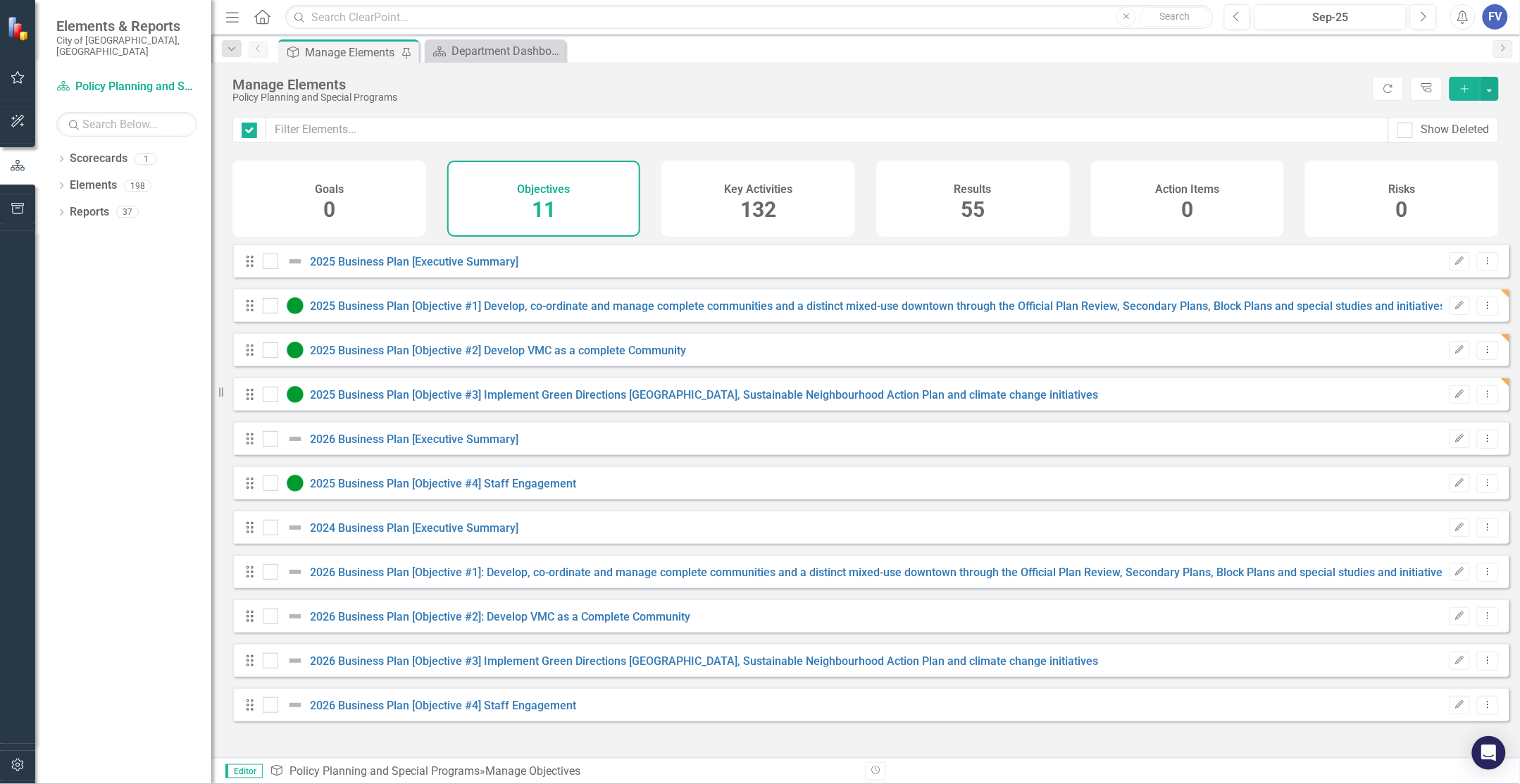
checkbox input "false"
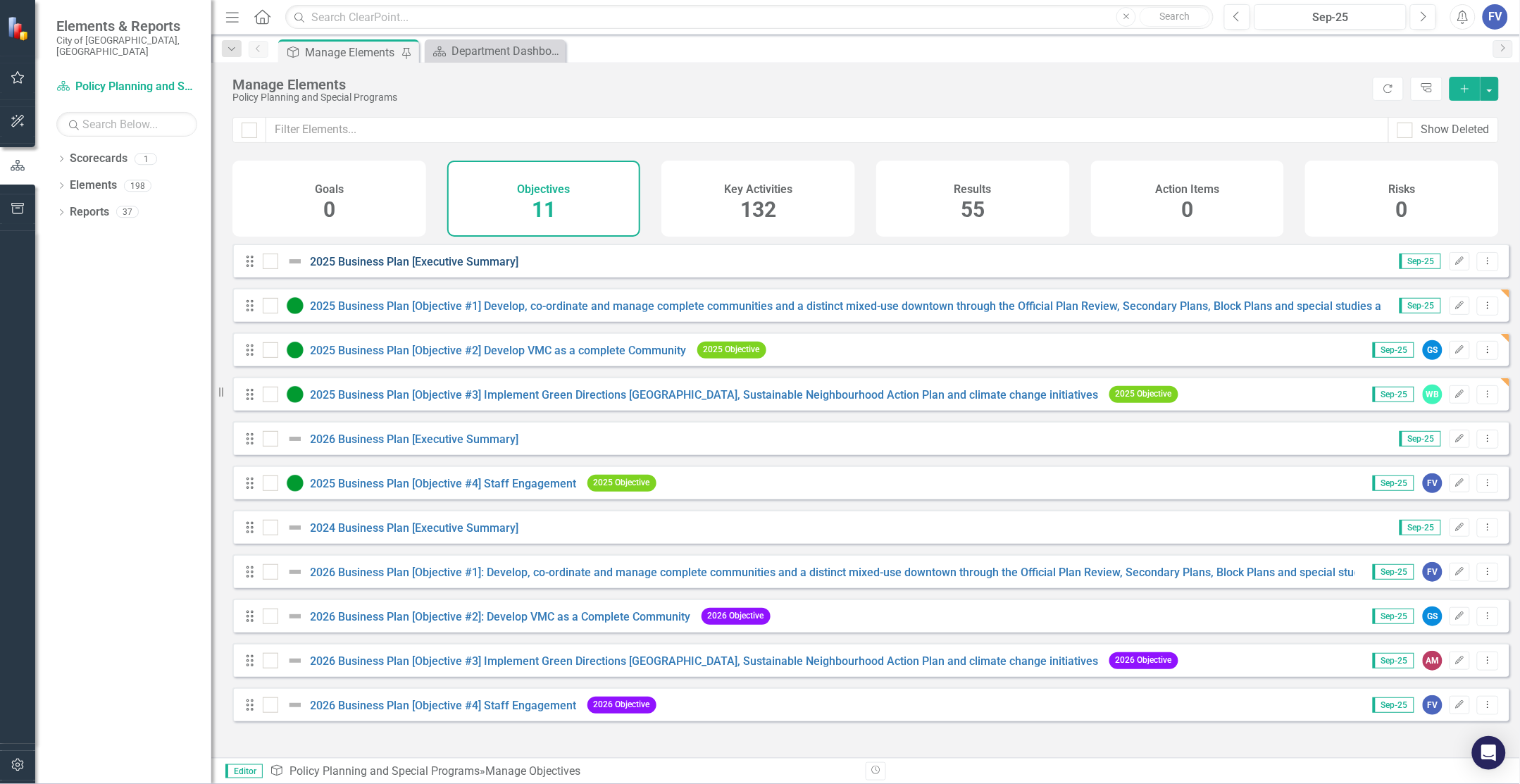
click at [389, 269] on link "2025 Business Plan [Executive Summary]" at bounding box center [415, 262] width 209 height 13
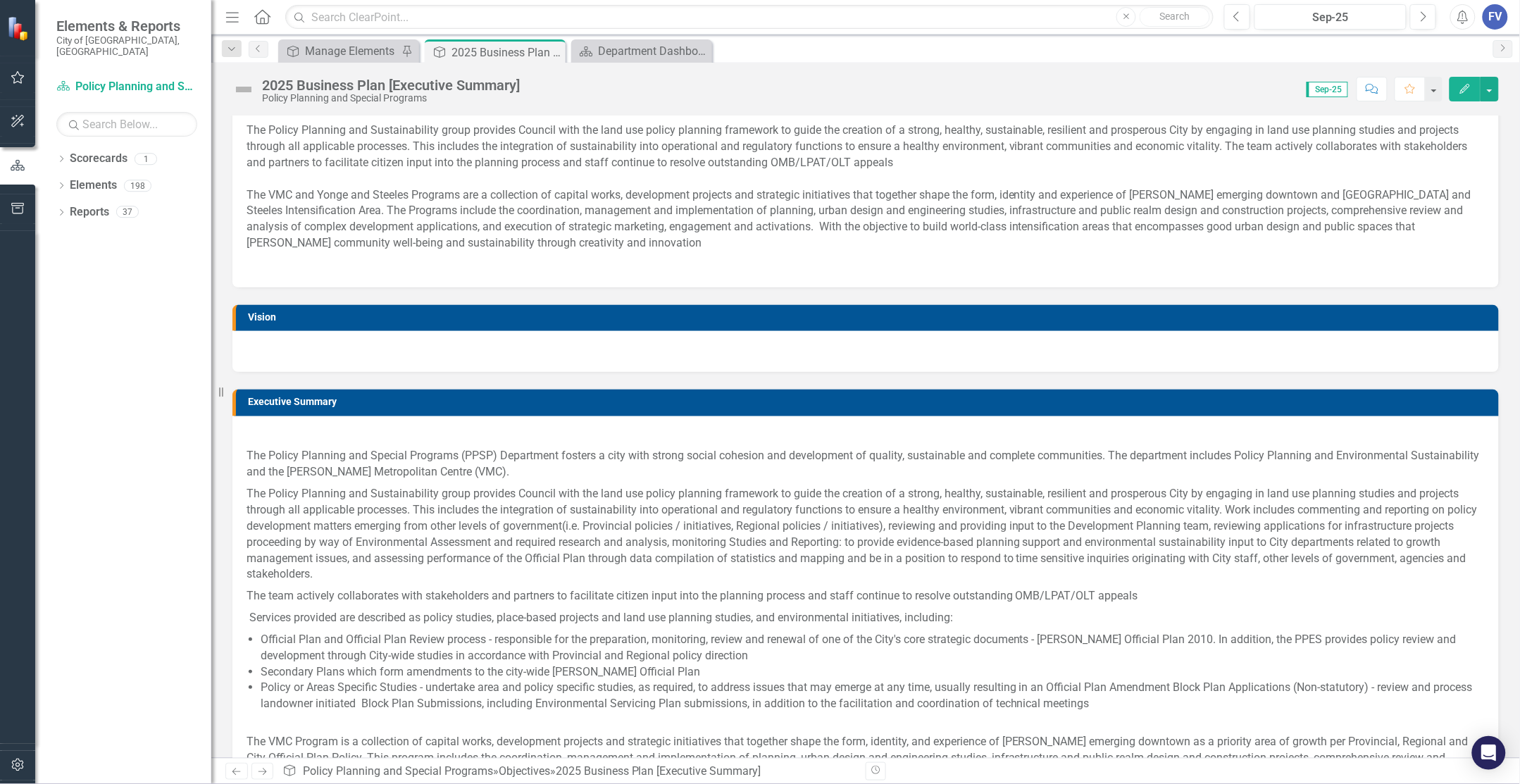
scroll to position [562, 0]
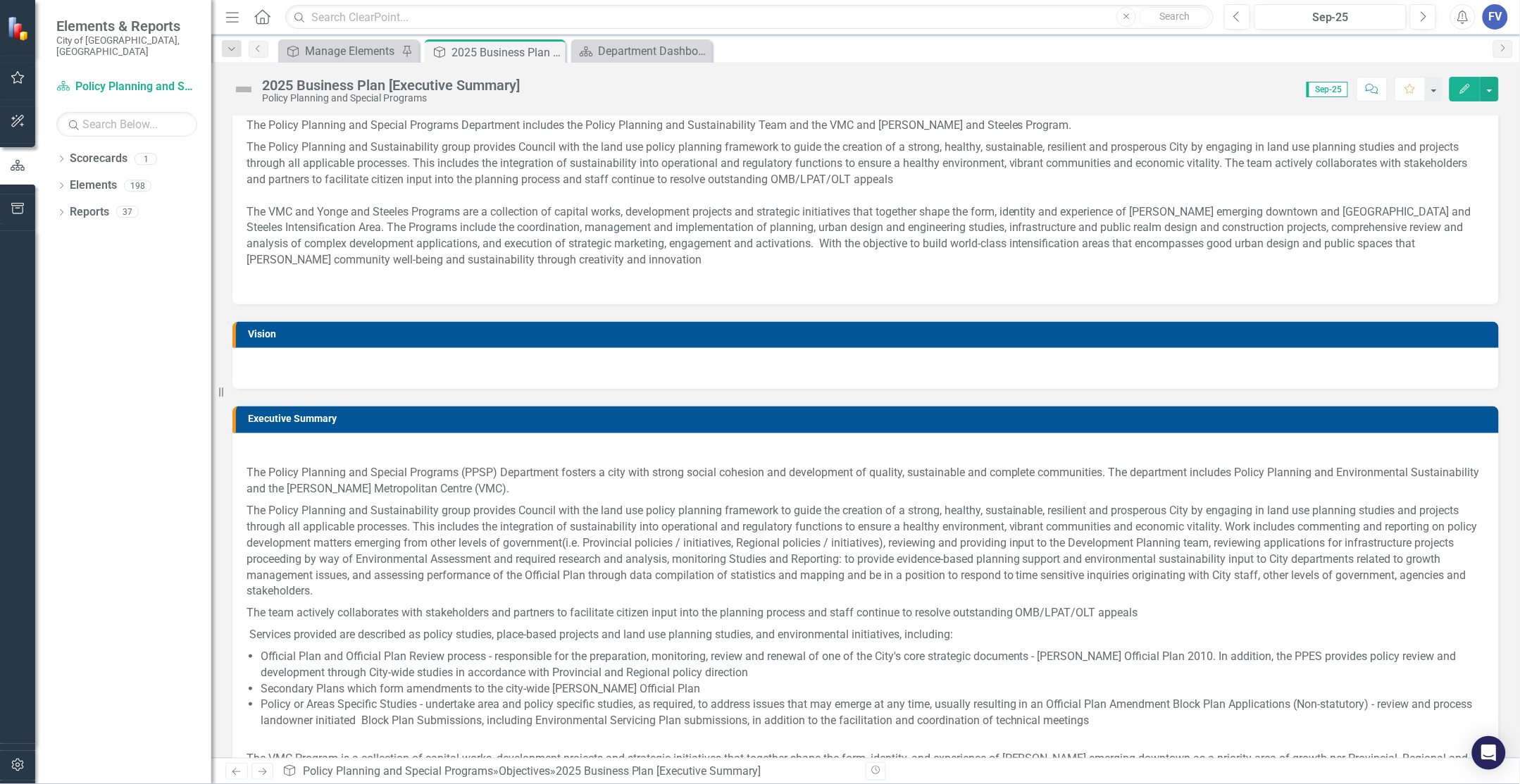
drag, startPoint x: 552, startPoint y: 50, endPoint x: 588, endPoint y: 50, distance: 36.0
click at [0, 0] on icon "Close" at bounding box center [0, 0] width 0 height 0
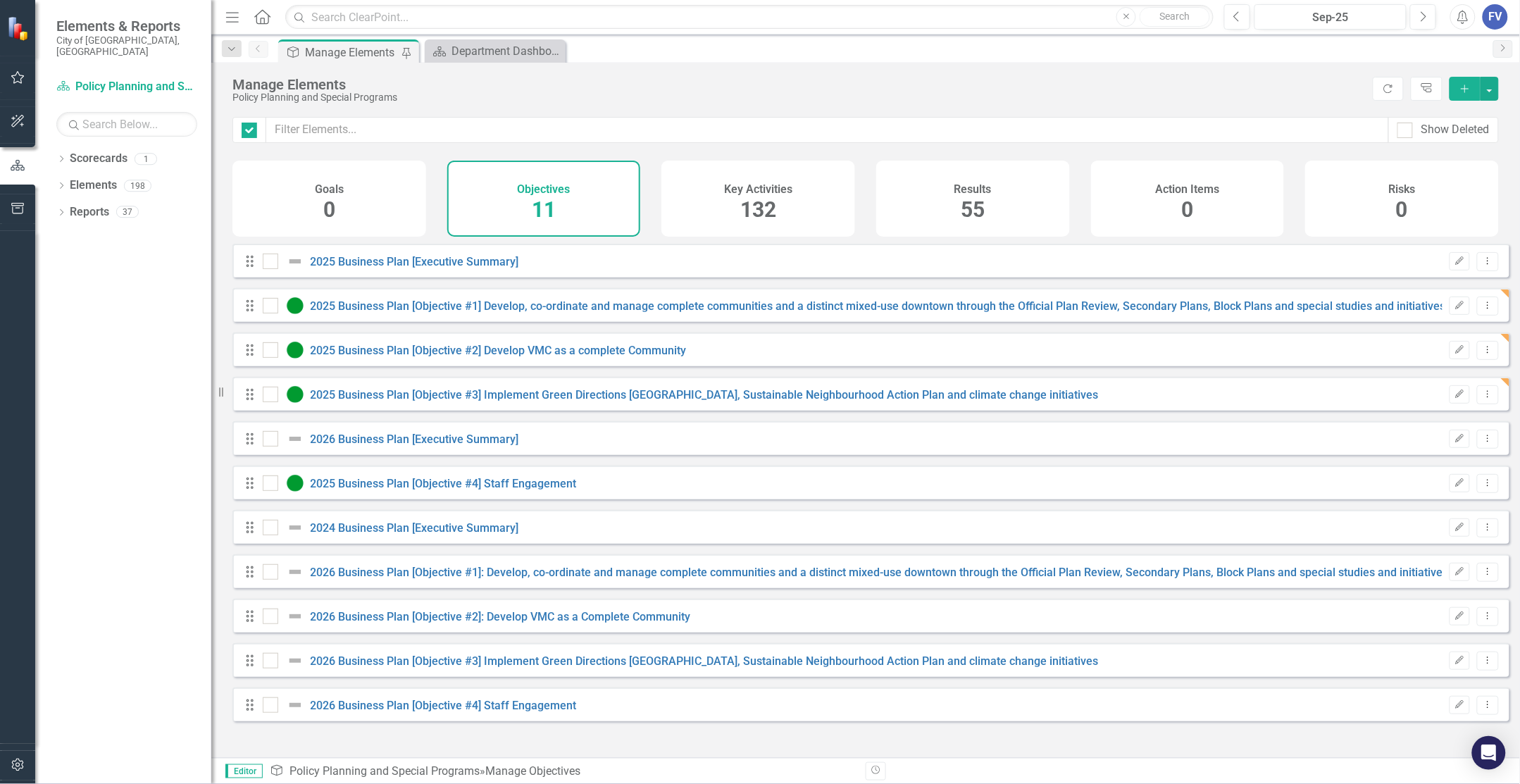
checkbox input "false"
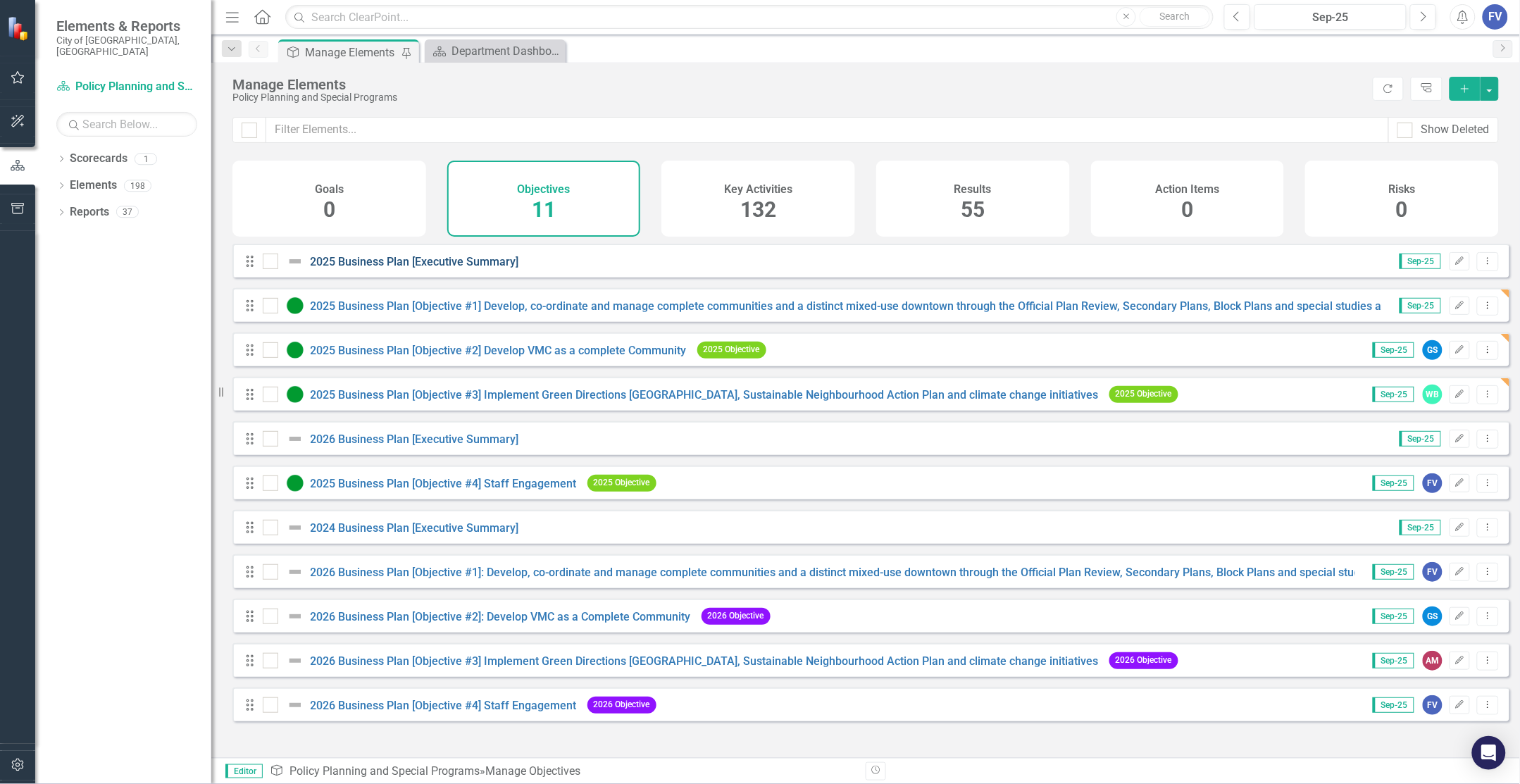
click at [356, 268] on link "2025 Business Plan [Executive Summary]" at bounding box center [415, 262] width 209 height 13
click at [353, 535] on link "2024 Business Plan [Executive Summary]" at bounding box center [415, 528] width 209 height 13
